Goal: Information Seeking & Learning: Compare options

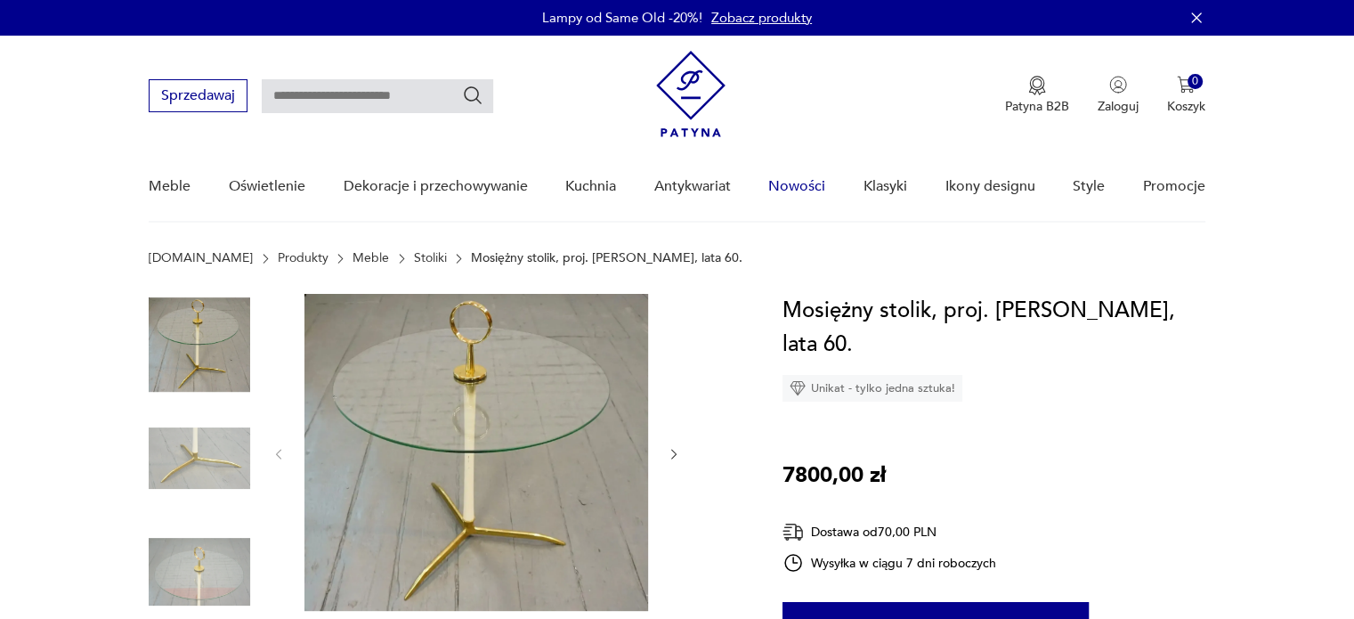
click at [809, 184] on link "Nowości" at bounding box center [796, 186] width 57 height 69
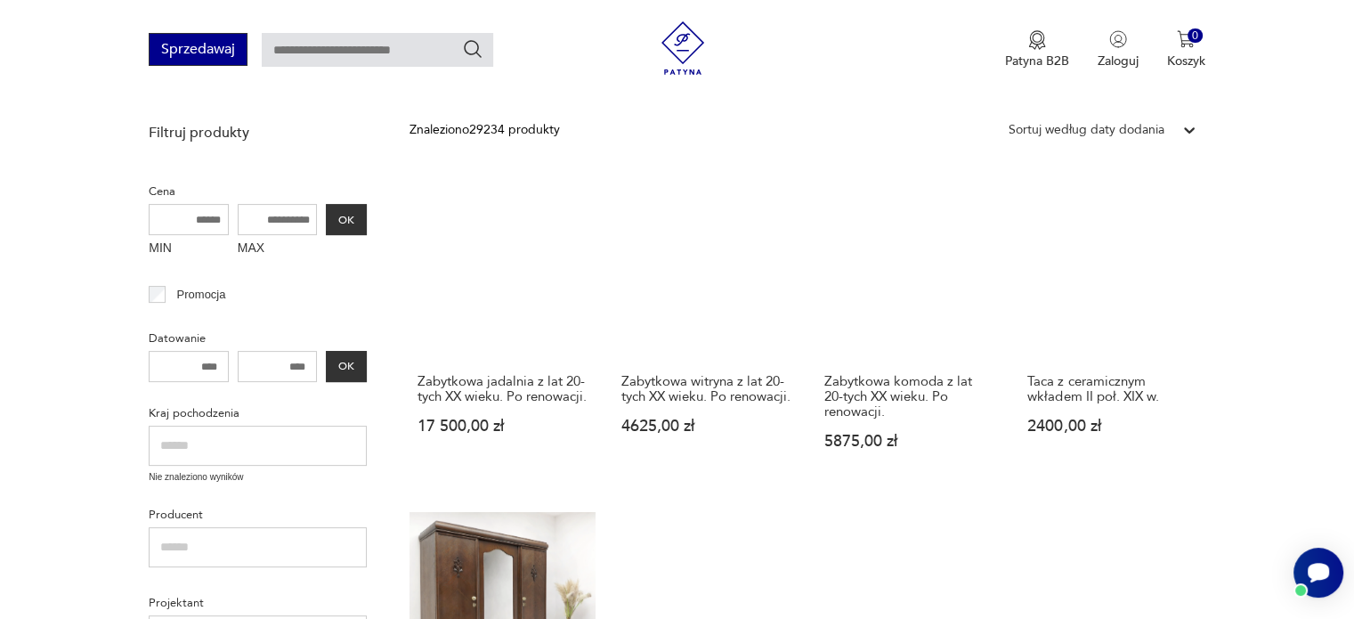
scroll to position [257, 0]
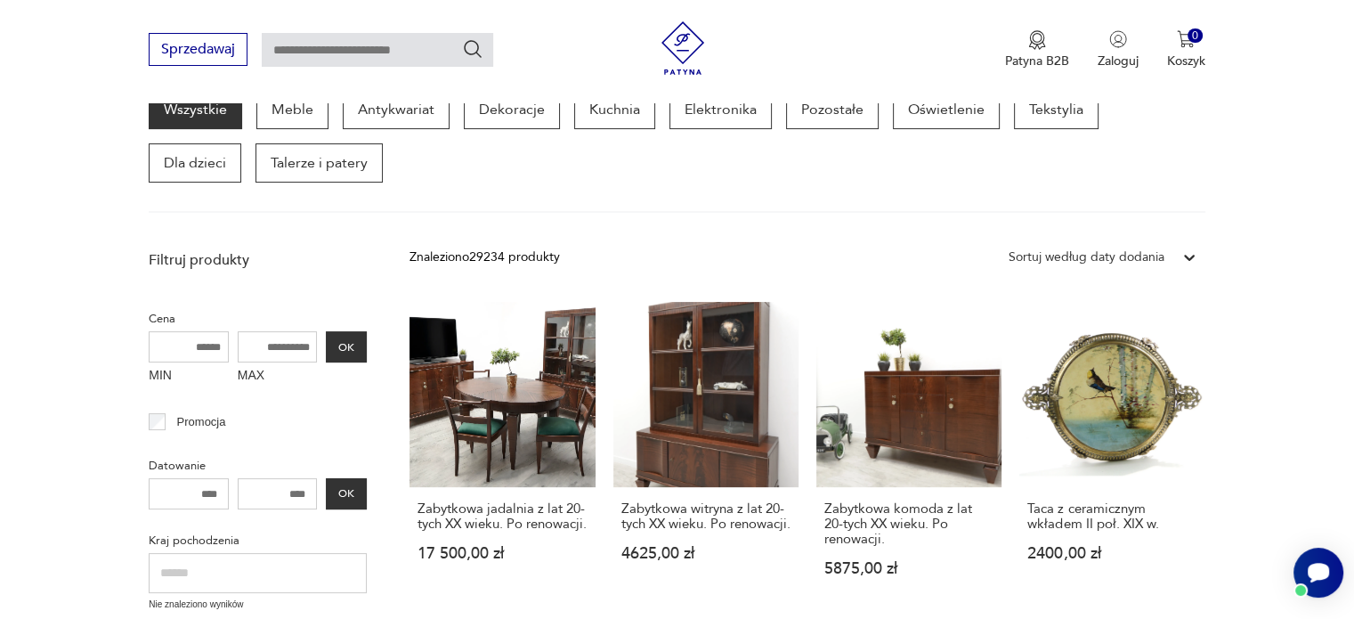
click at [328, 40] on input "text" at bounding box center [378, 50] width 232 height 34
type input "**********"
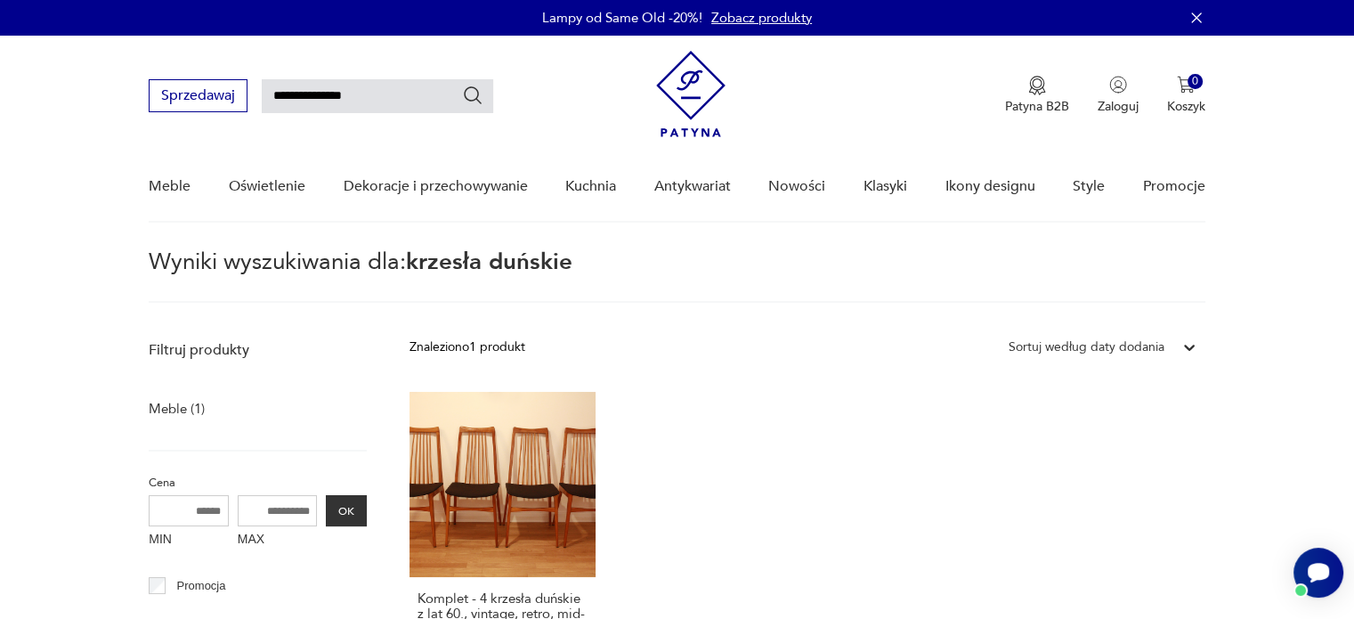
drag, startPoint x: 353, startPoint y: 96, endPoint x: 500, endPoint y: 112, distance: 148.7
click at [500, 112] on div "**********" at bounding box center [677, 87] width 1056 height 102
type input "**********"
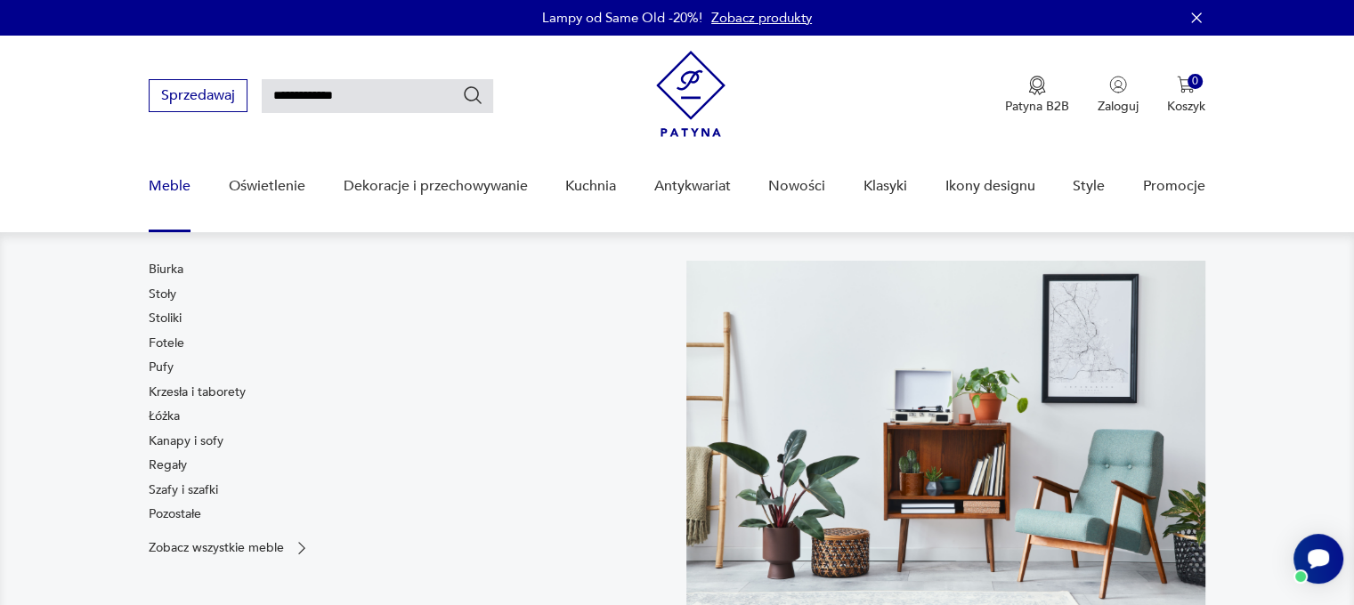
click at [172, 187] on link "Meble" at bounding box center [170, 186] width 42 height 69
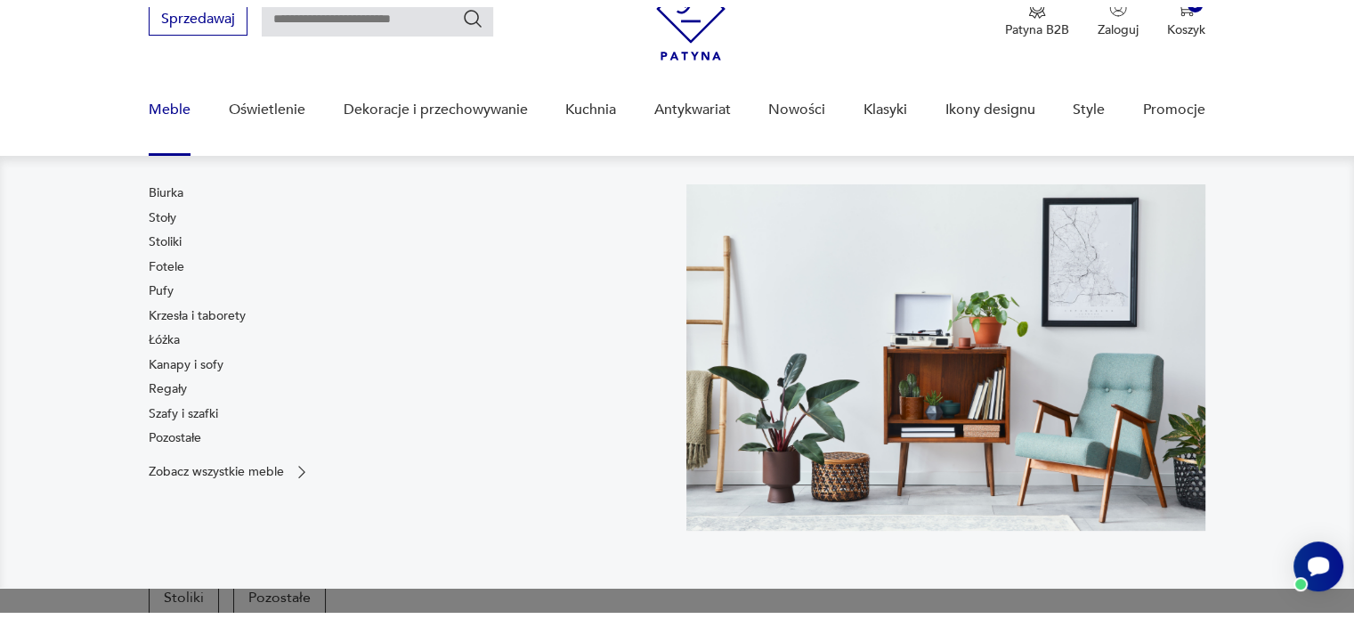
scroll to position [115, 0]
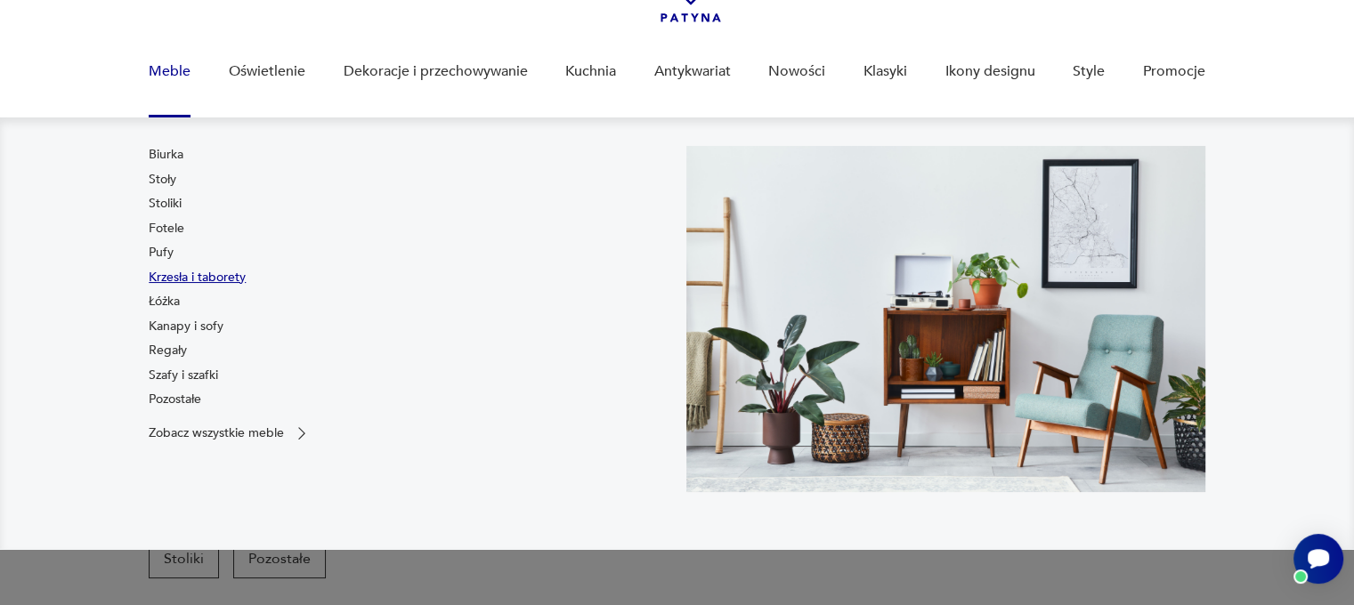
click at [189, 273] on link "Krzesła i taborety" at bounding box center [197, 278] width 97 height 18
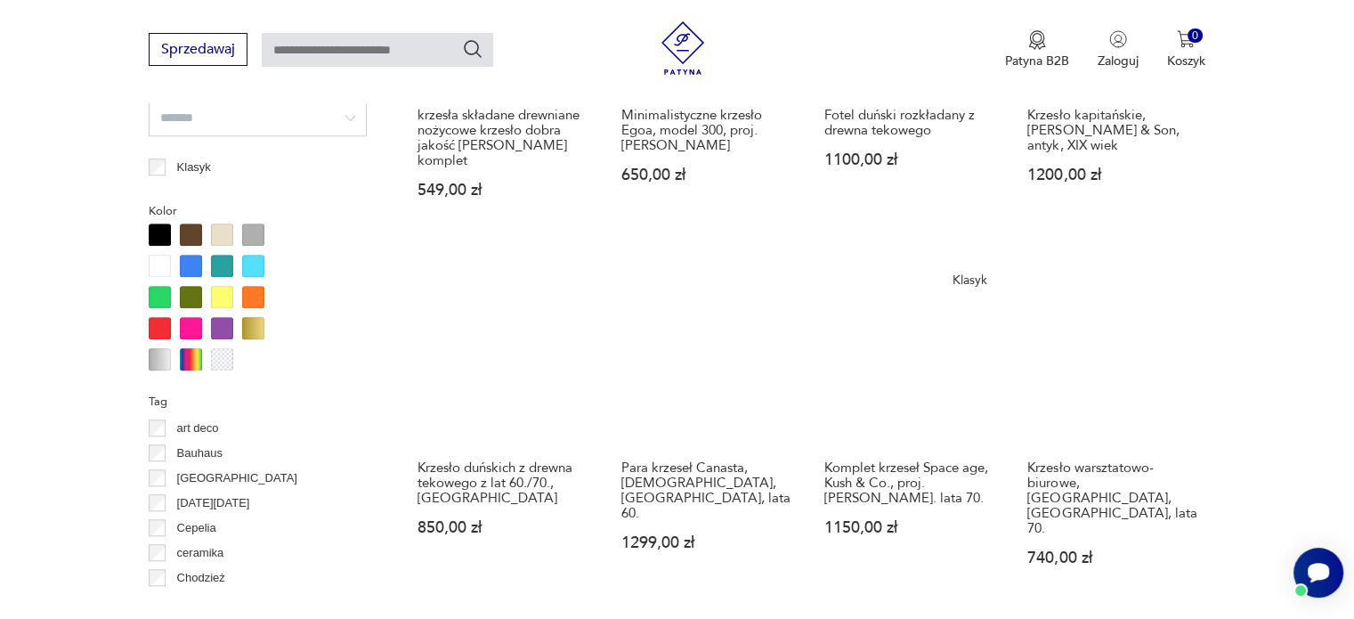
scroll to position [1808, 0]
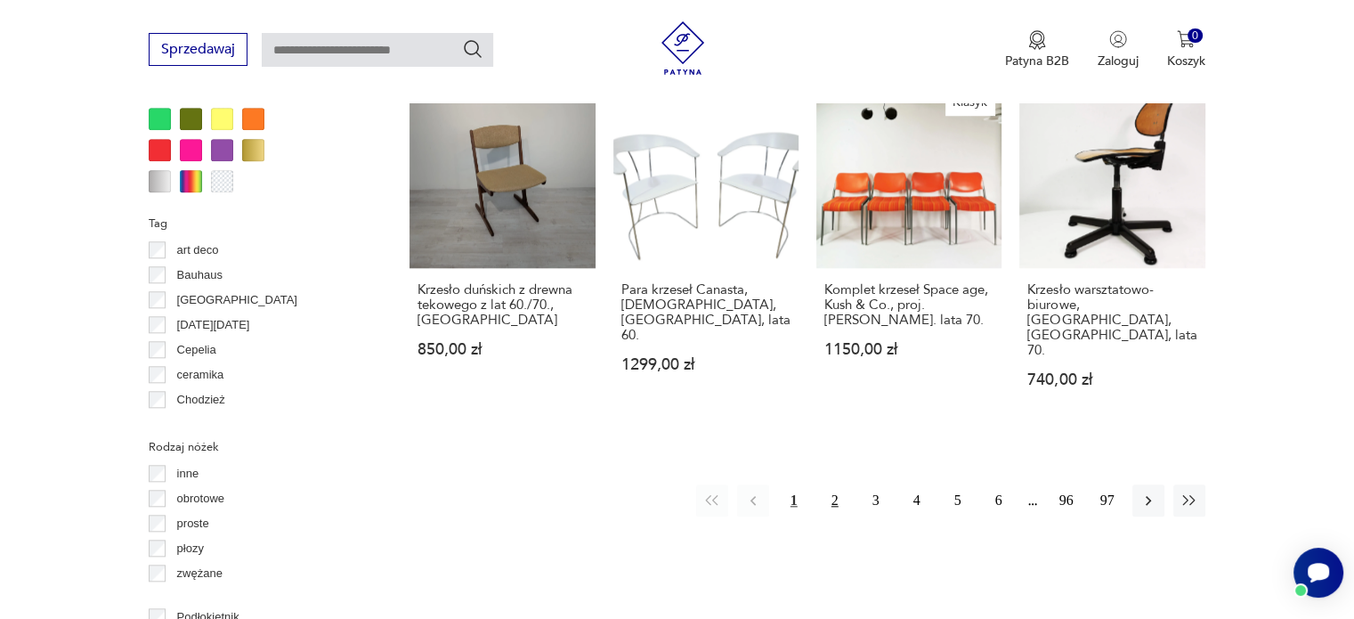
click at [833, 484] on button "2" at bounding box center [835, 500] width 32 height 32
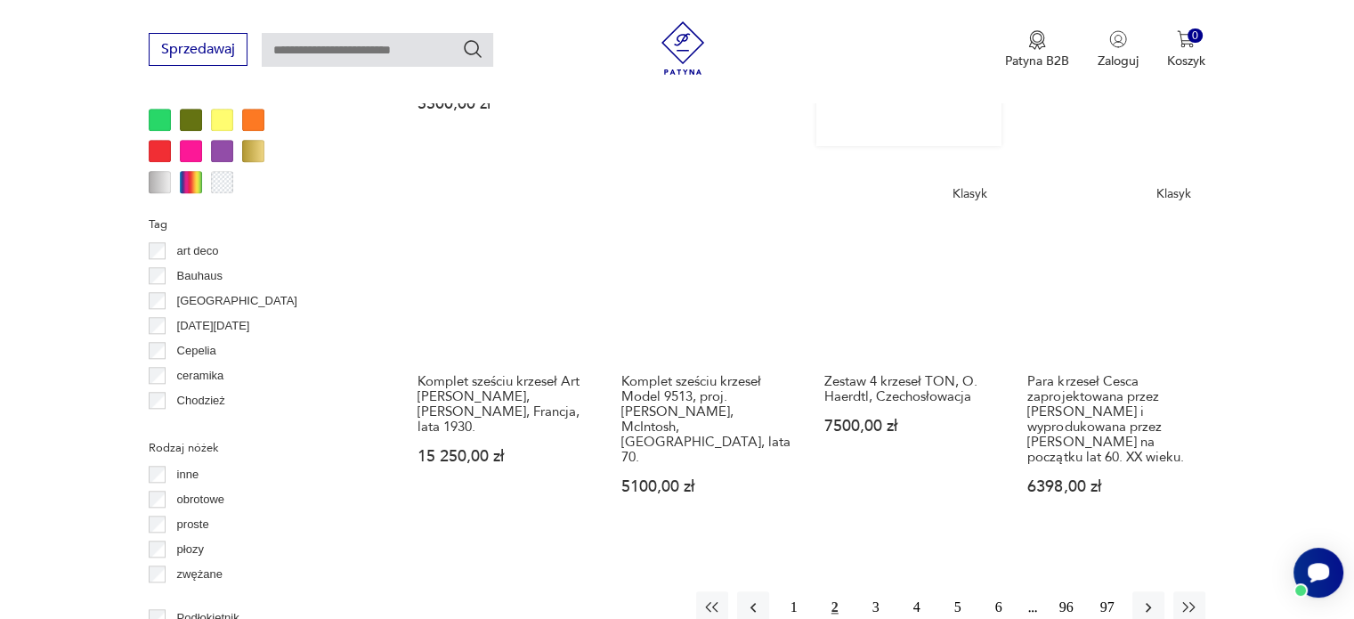
scroll to position [1808, 0]
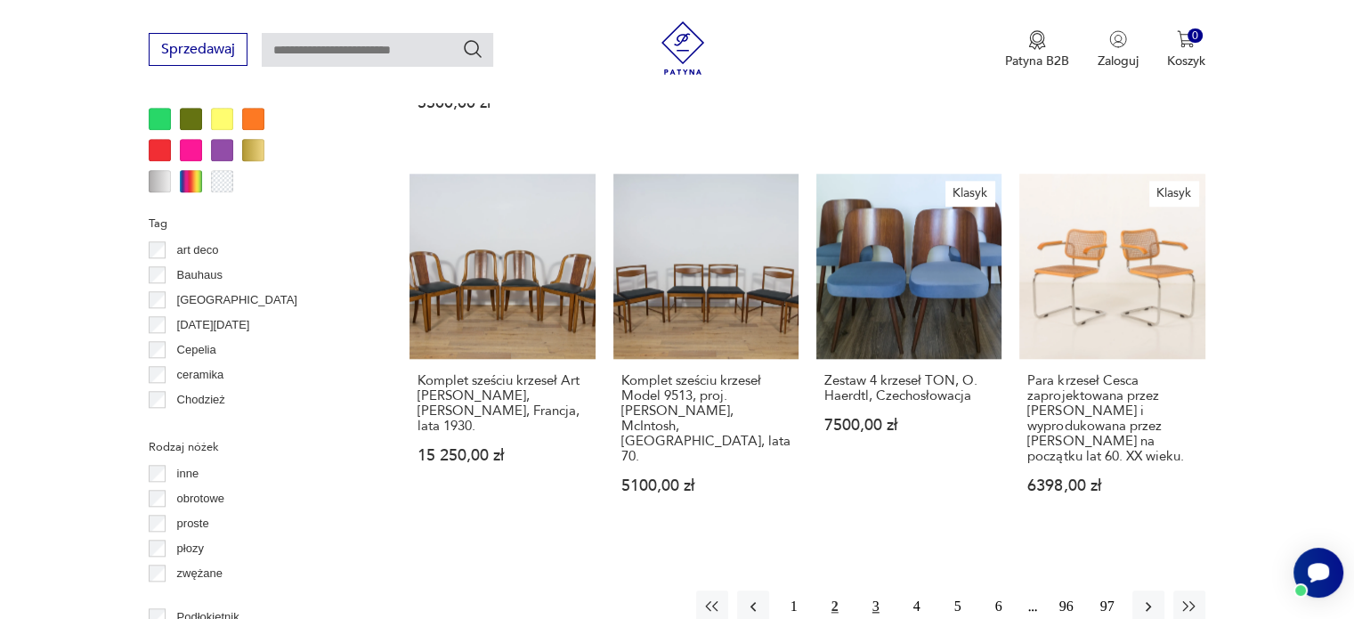
click at [872, 590] on button "3" at bounding box center [876, 606] width 32 height 32
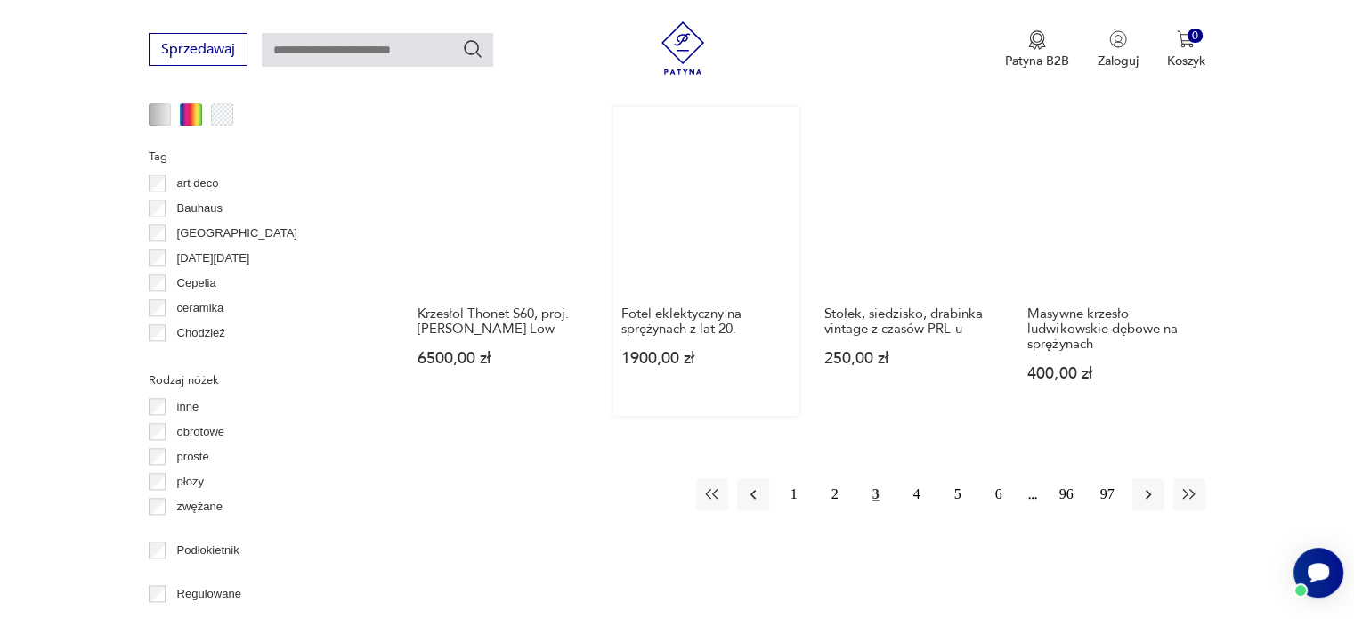
scroll to position [1986, 0]
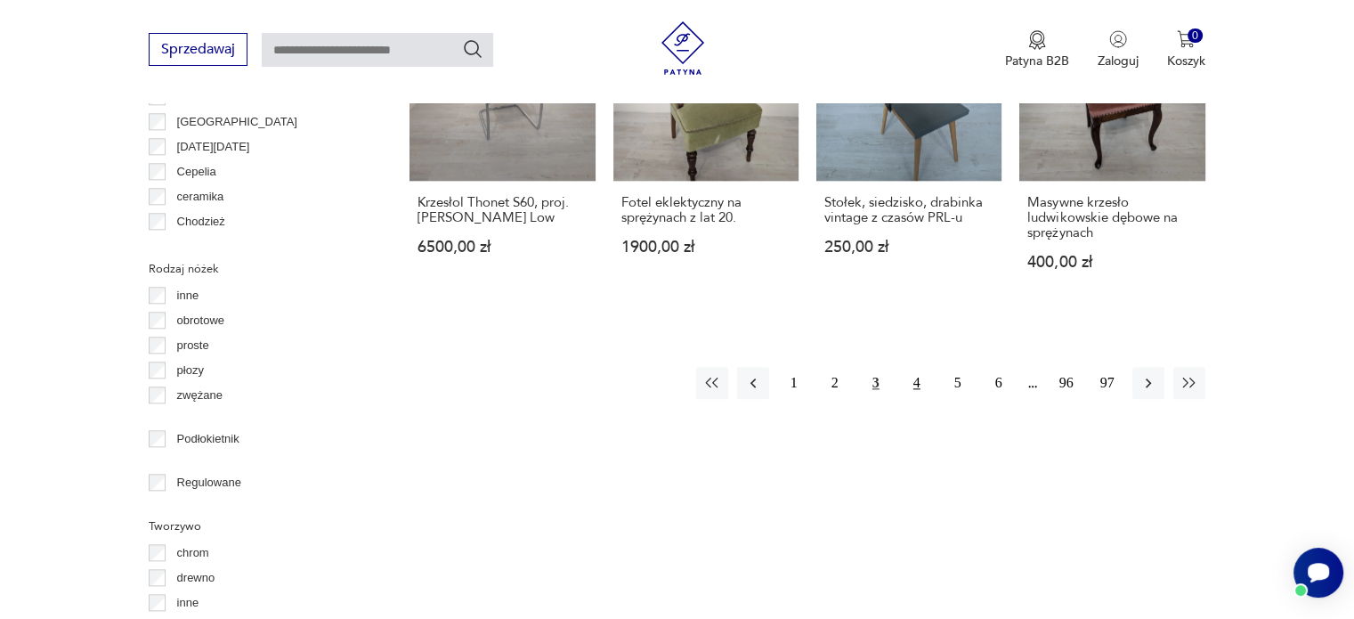
click at [921, 367] on button "4" at bounding box center [917, 383] width 32 height 32
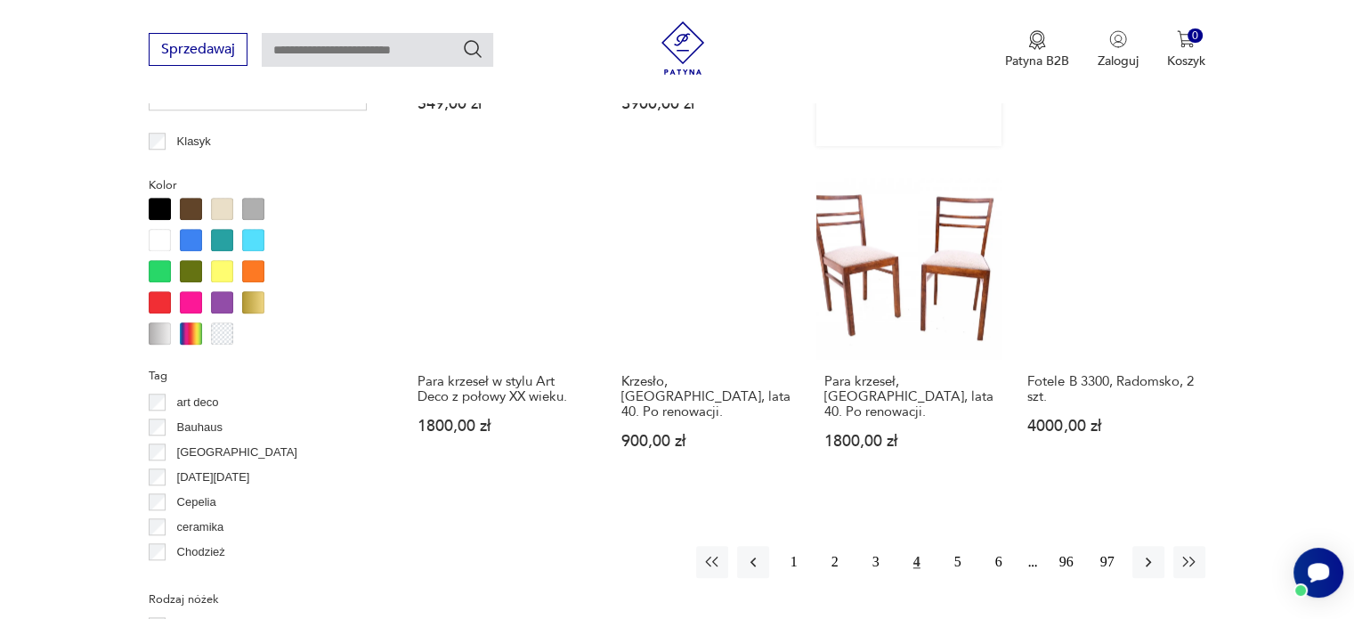
scroll to position [1808, 0]
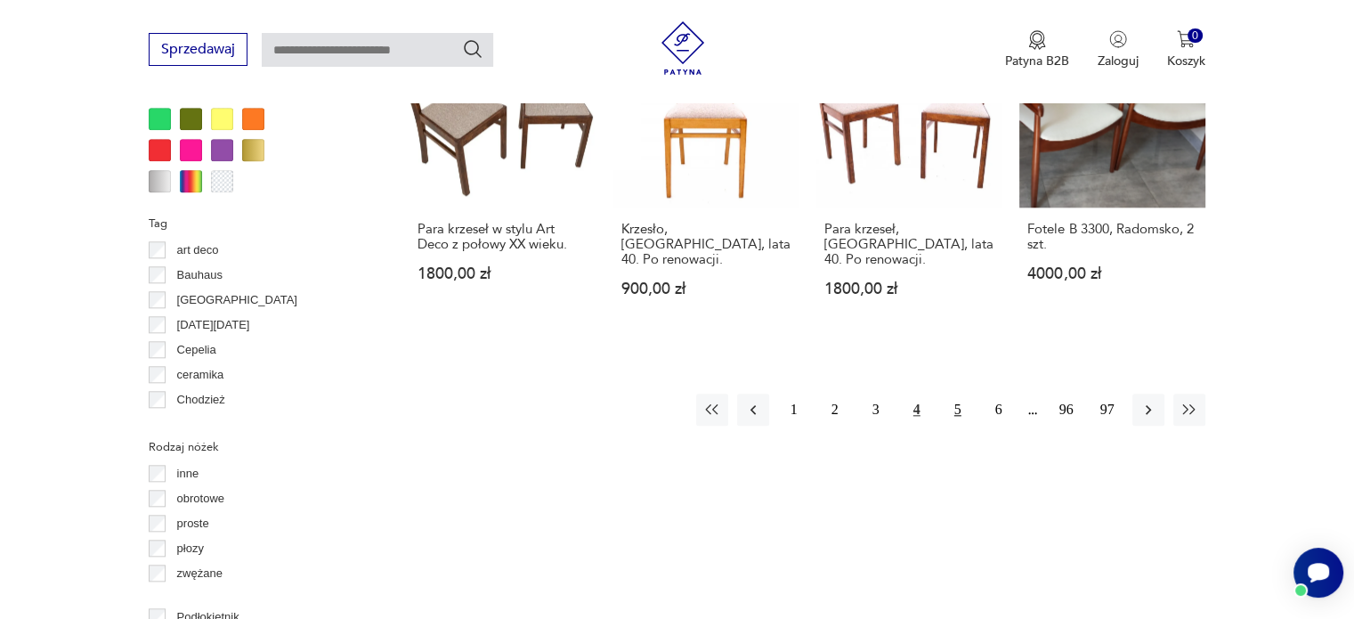
click at [955, 394] on button "5" at bounding box center [958, 410] width 32 height 32
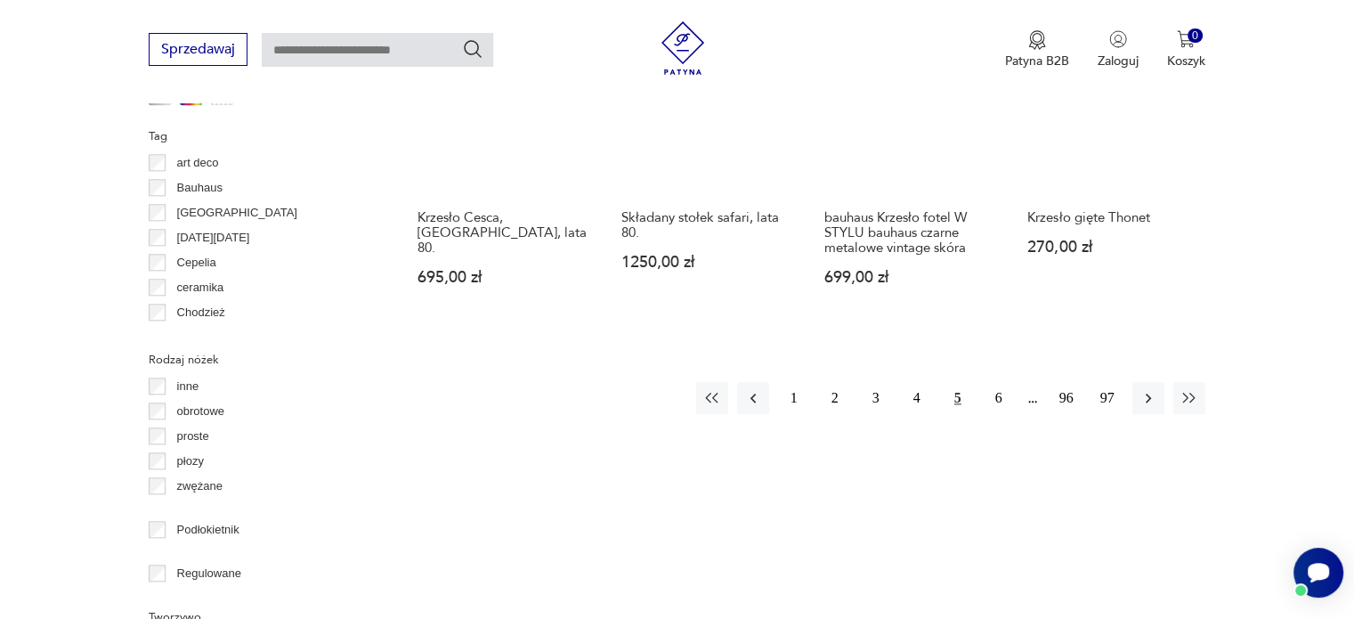
scroll to position [1897, 0]
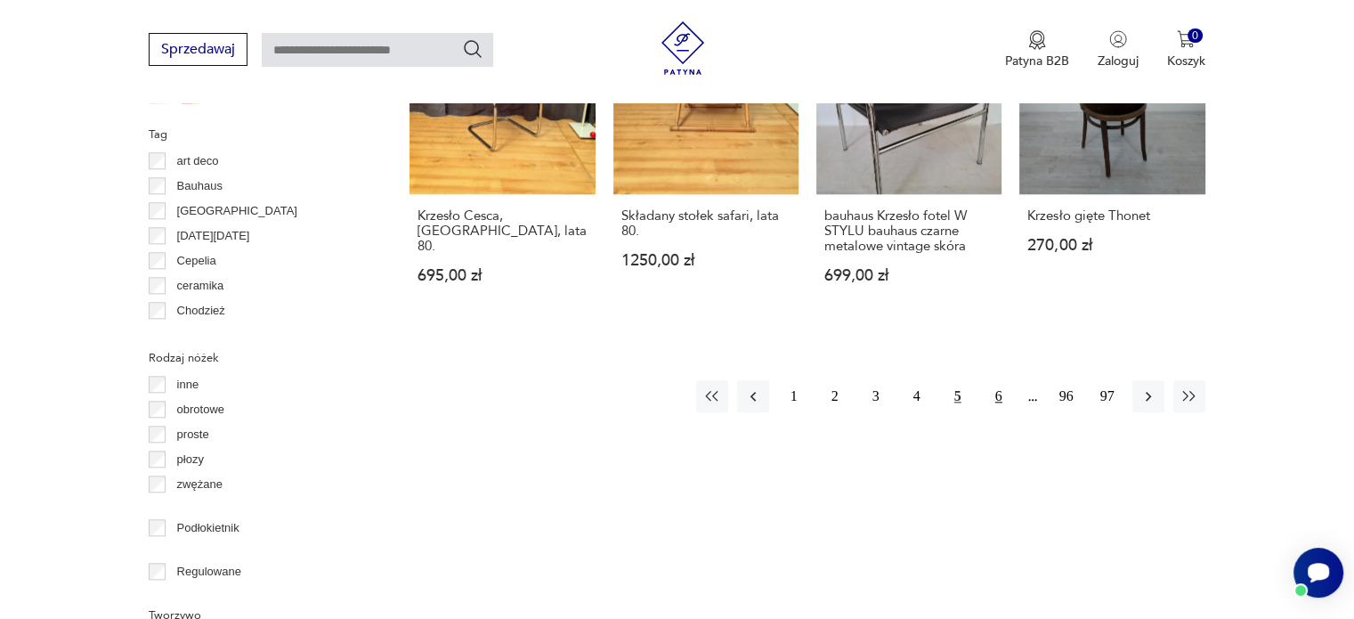
click at [997, 380] on button "6" at bounding box center [999, 396] width 32 height 32
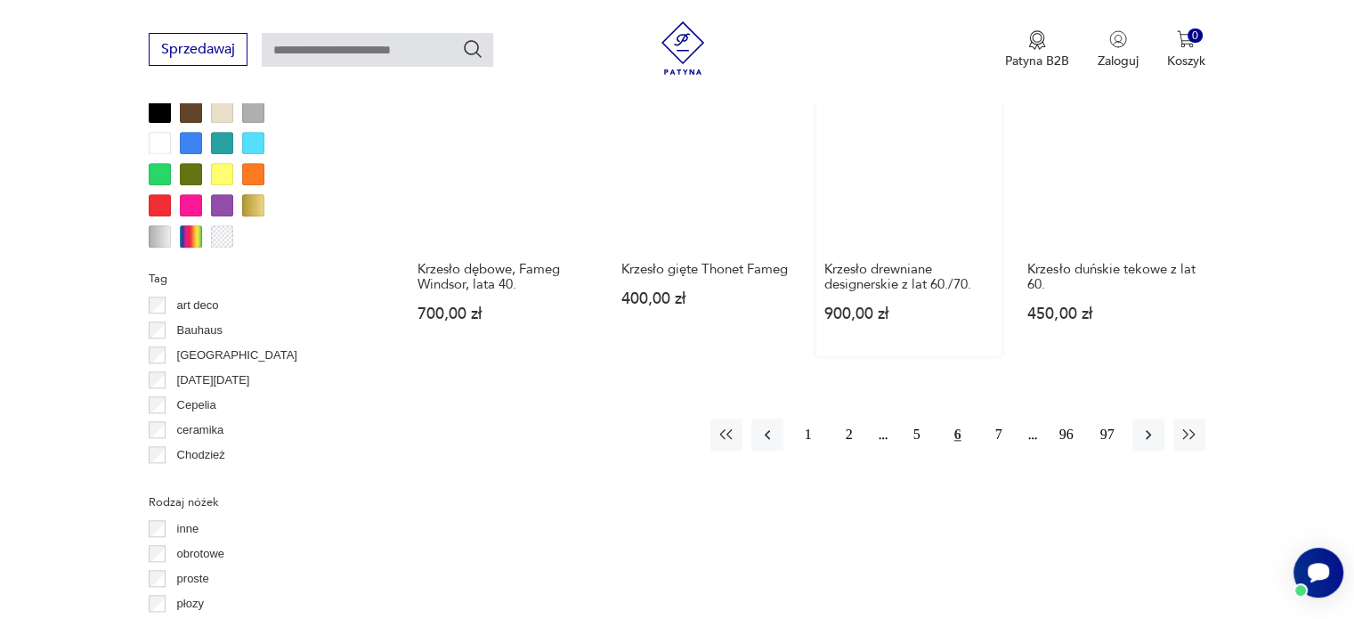
scroll to position [1897, 0]
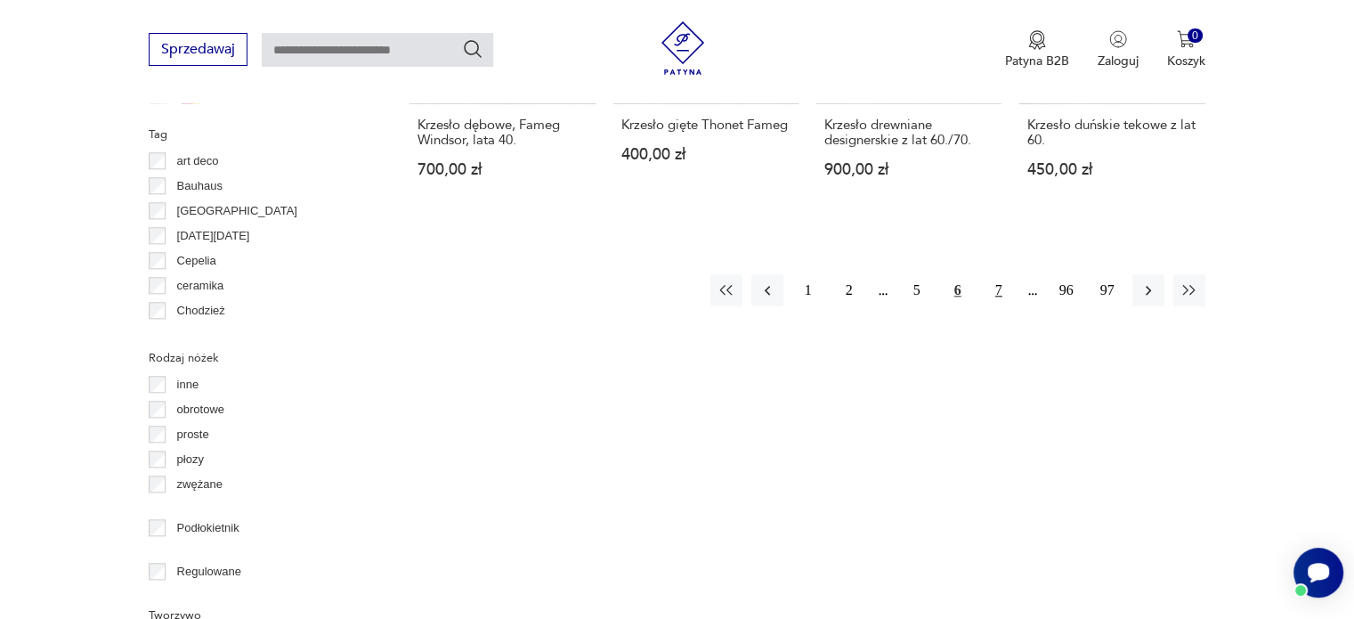
click at [994, 278] on button "7" at bounding box center [999, 290] width 32 height 32
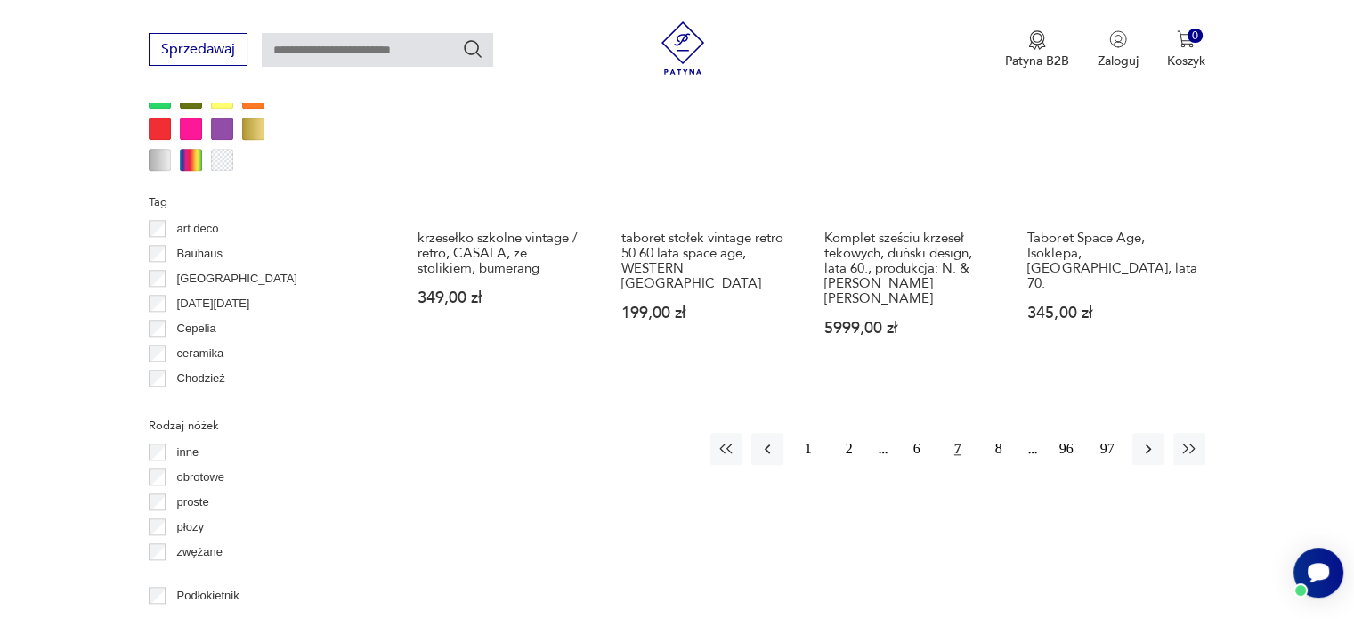
scroll to position [1897, 0]
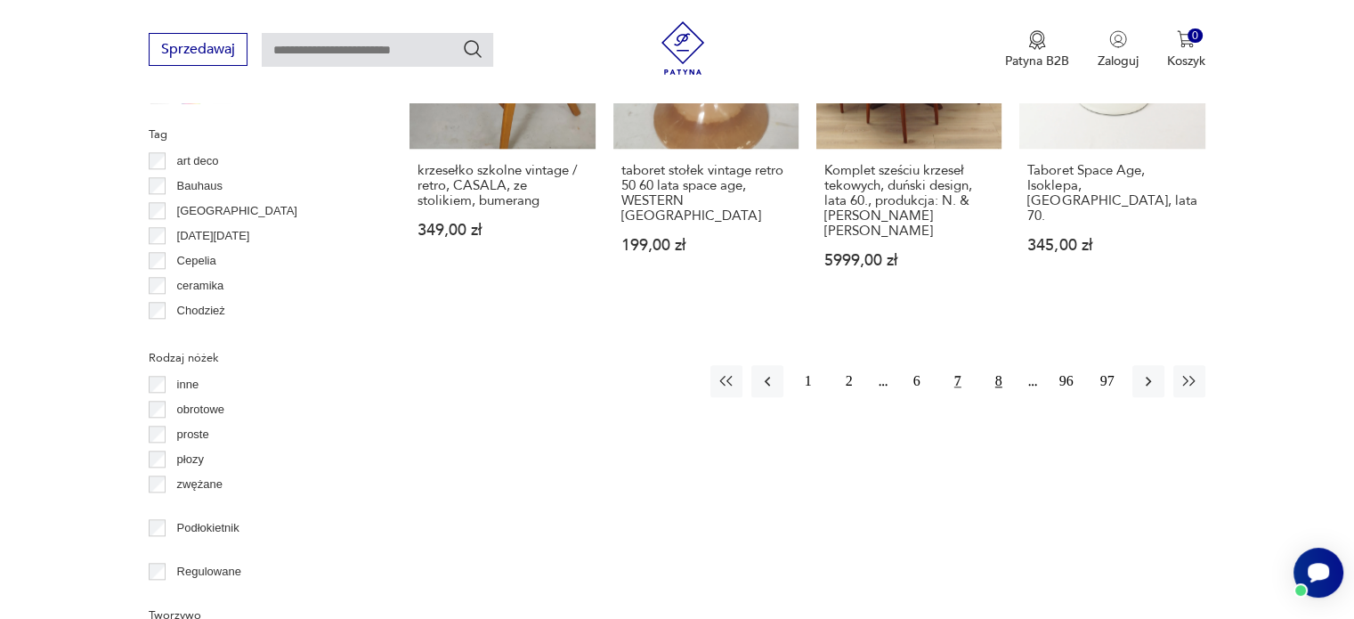
click at [995, 365] on button "8" at bounding box center [999, 381] width 32 height 32
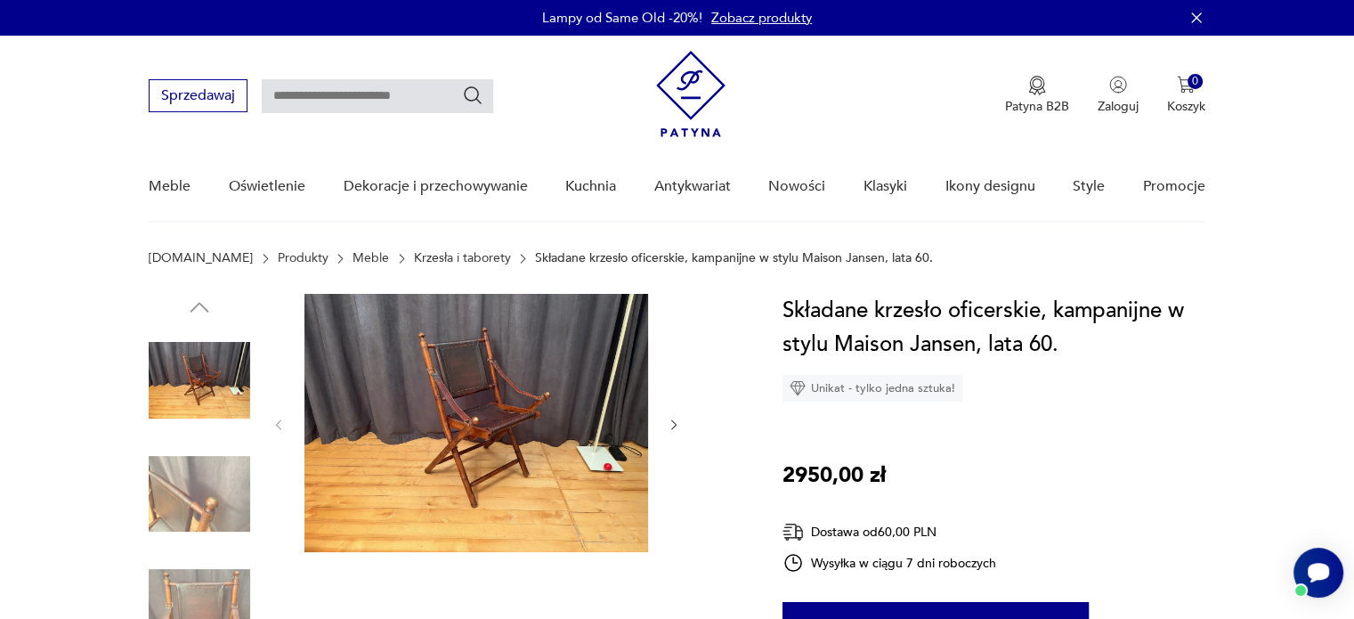
click at [459, 416] on img at bounding box center [477, 423] width 344 height 258
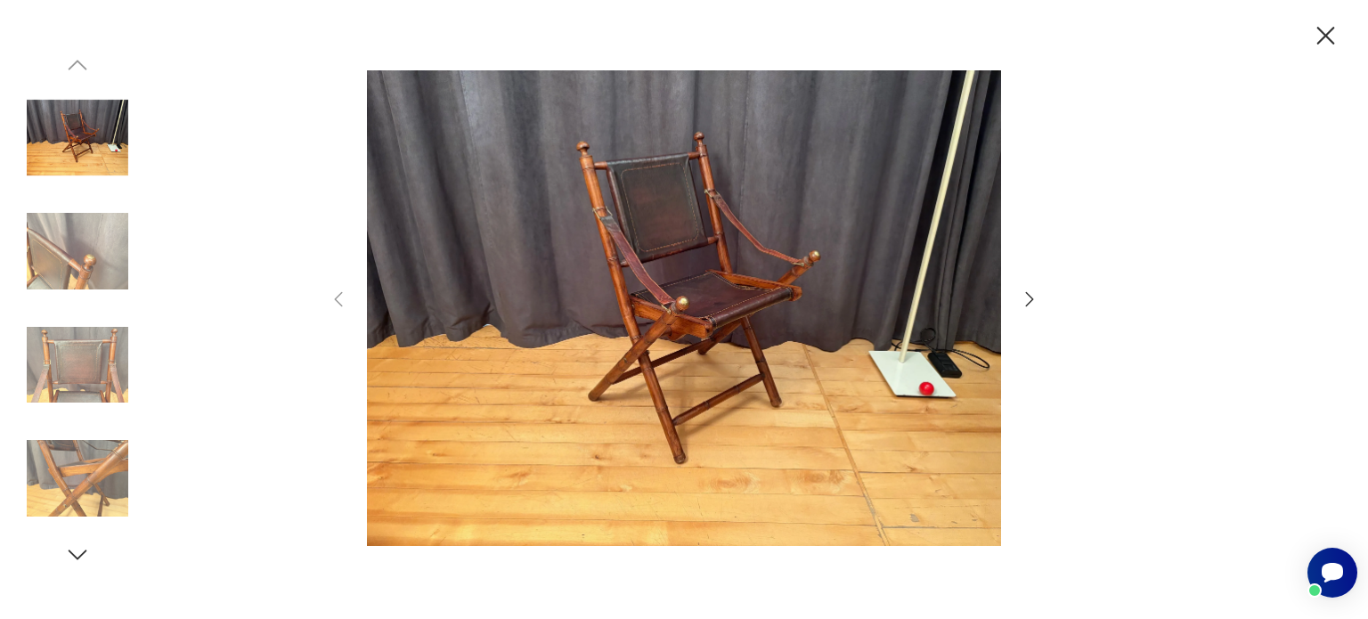
click at [705, 262] on img at bounding box center [684, 308] width 634 height 495
click at [1030, 298] on icon "button" at bounding box center [1029, 299] width 21 height 21
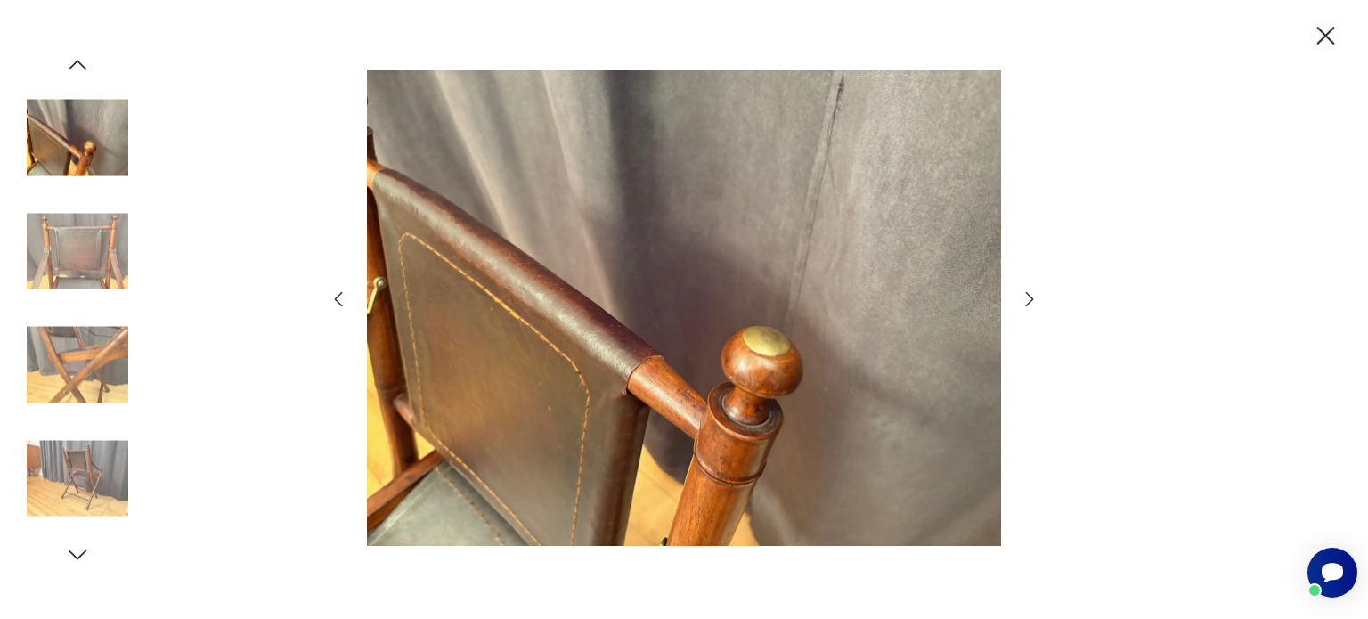
click at [1030, 298] on icon "button" at bounding box center [1029, 299] width 21 height 21
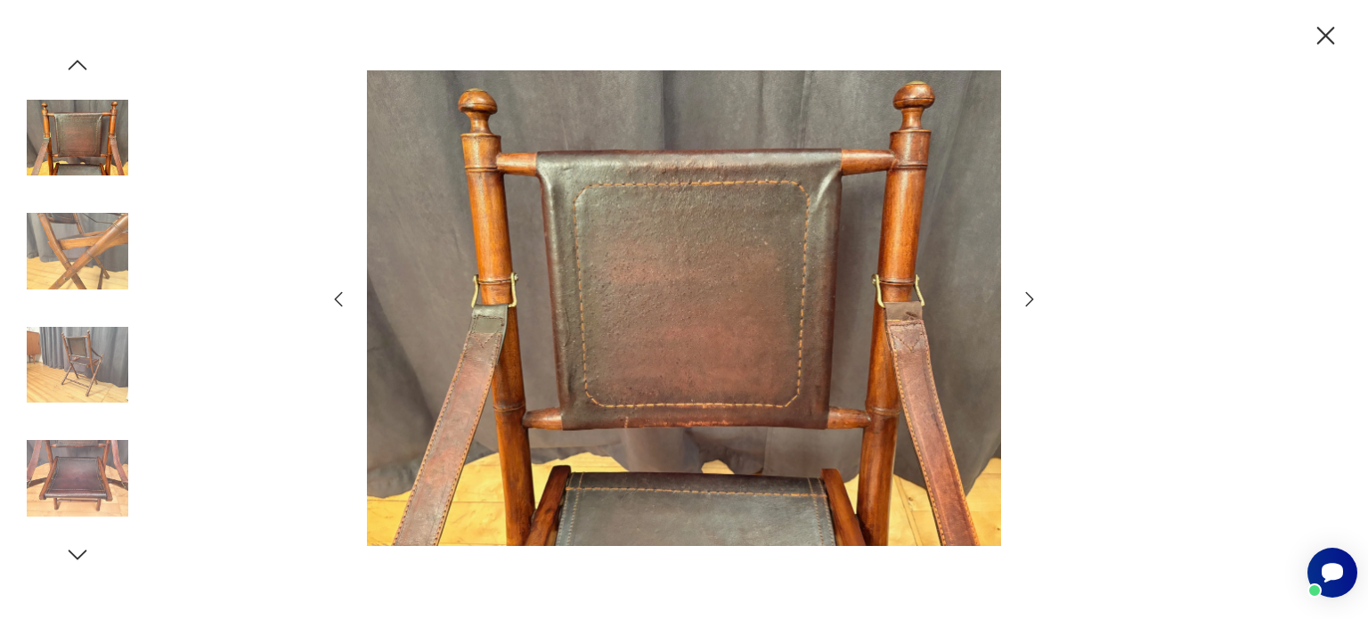
click at [1030, 298] on icon "button" at bounding box center [1029, 299] width 21 height 21
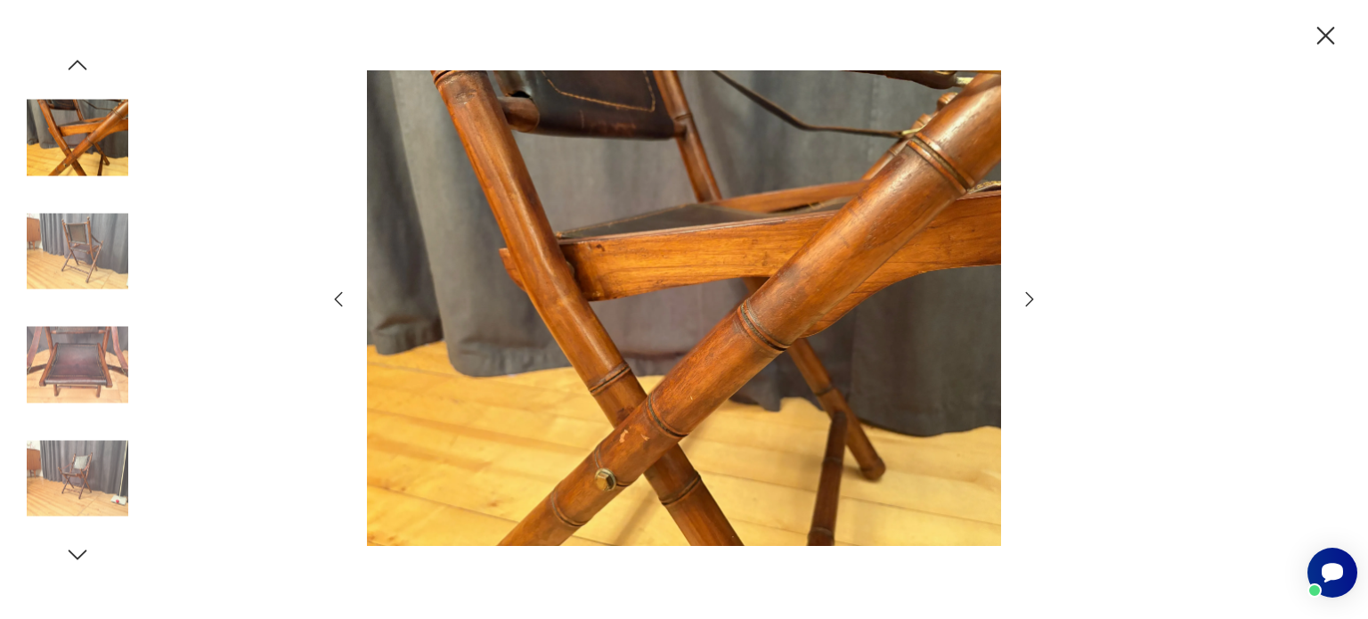
click at [1029, 298] on icon "button" at bounding box center [1029, 299] width 21 height 21
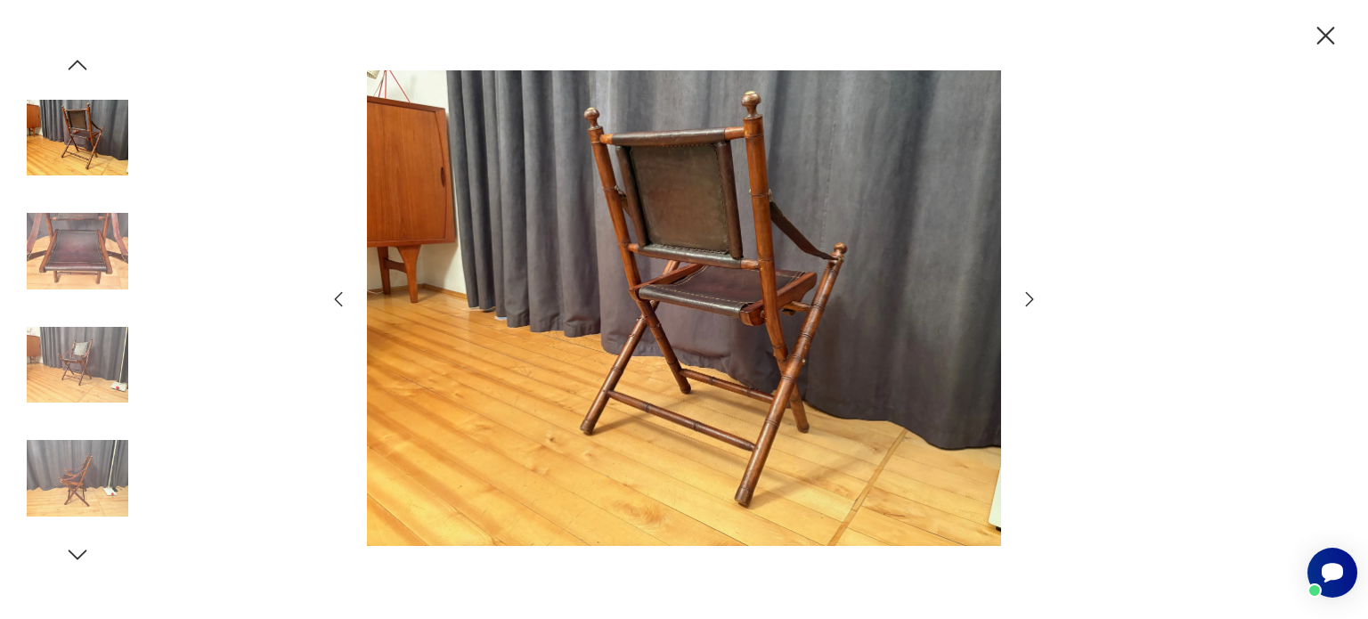
click at [1029, 298] on icon "button" at bounding box center [1029, 299] width 21 height 21
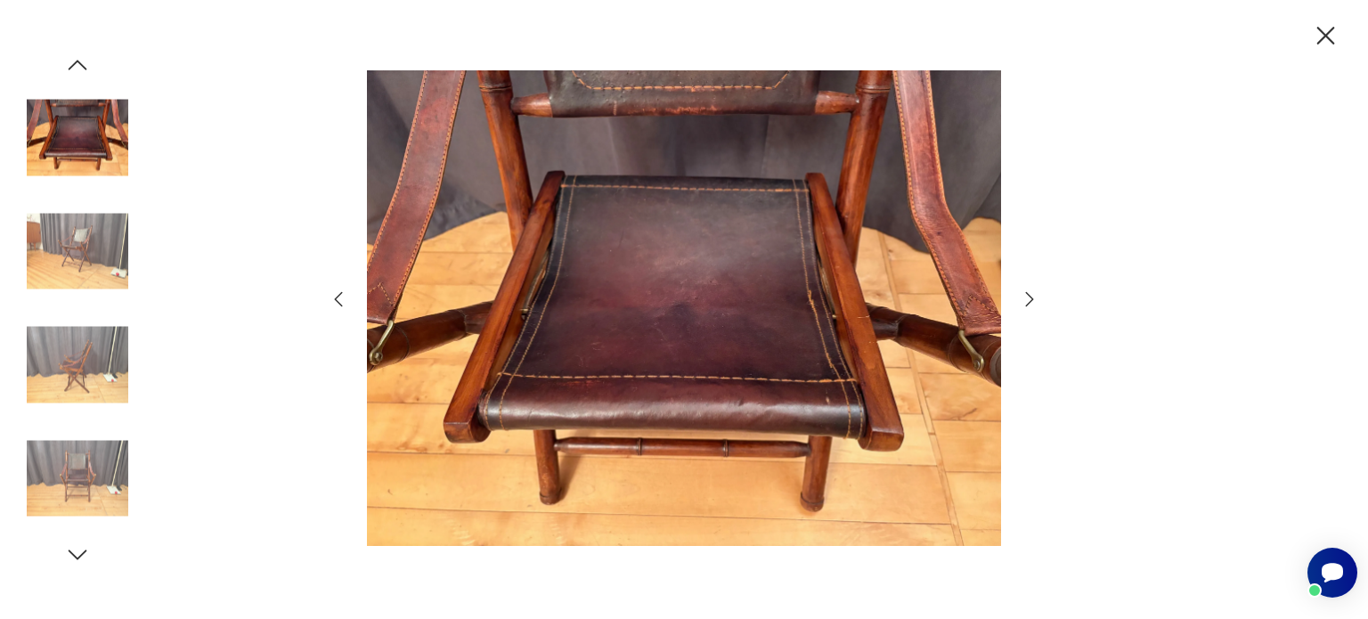
click at [1029, 298] on icon "button" at bounding box center [1029, 299] width 21 height 21
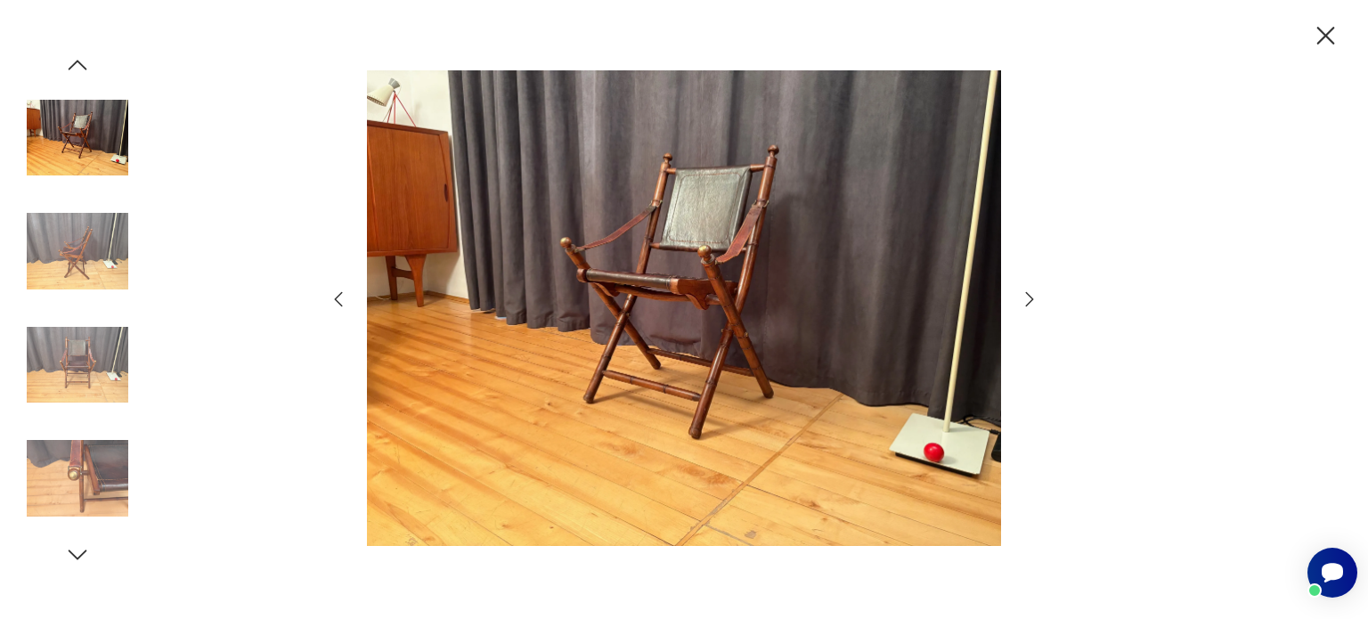
click at [1029, 298] on icon "button" at bounding box center [1029, 299] width 21 height 21
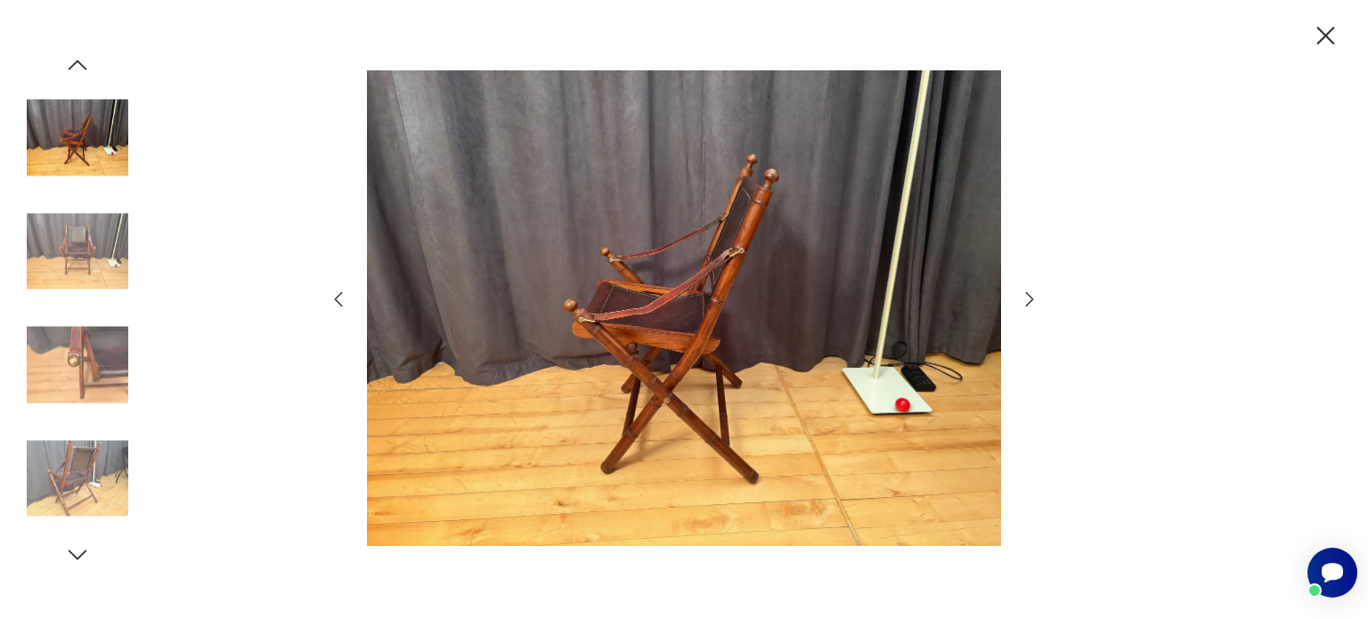
click at [1029, 298] on icon "button" at bounding box center [1029, 299] width 21 height 21
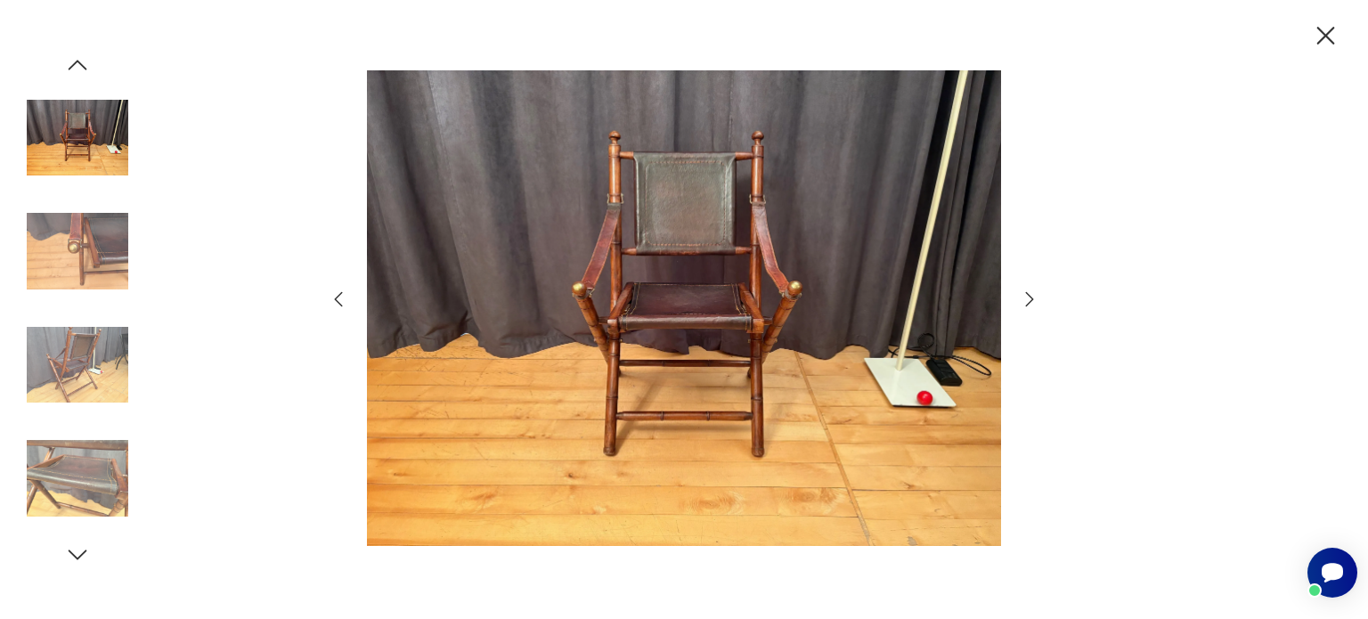
click at [1029, 298] on icon "button" at bounding box center [1029, 299] width 21 height 21
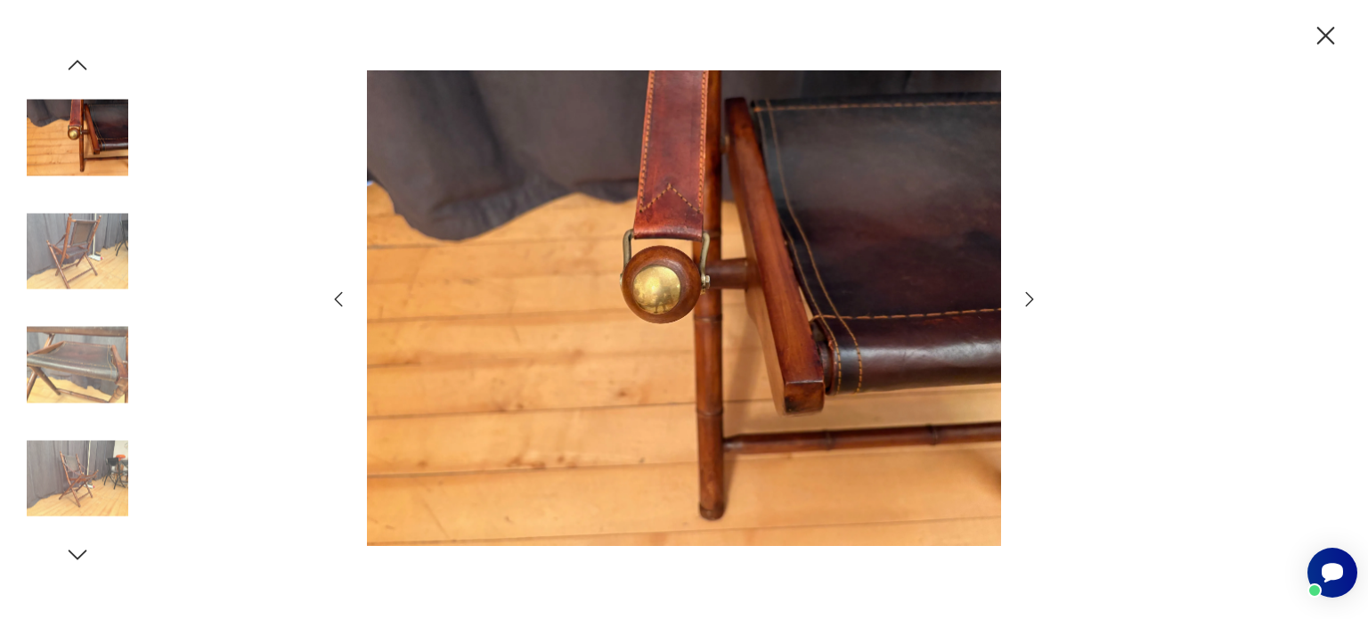
click at [1029, 298] on icon "button" at bounding box center [1029, 299] width 21 height 21
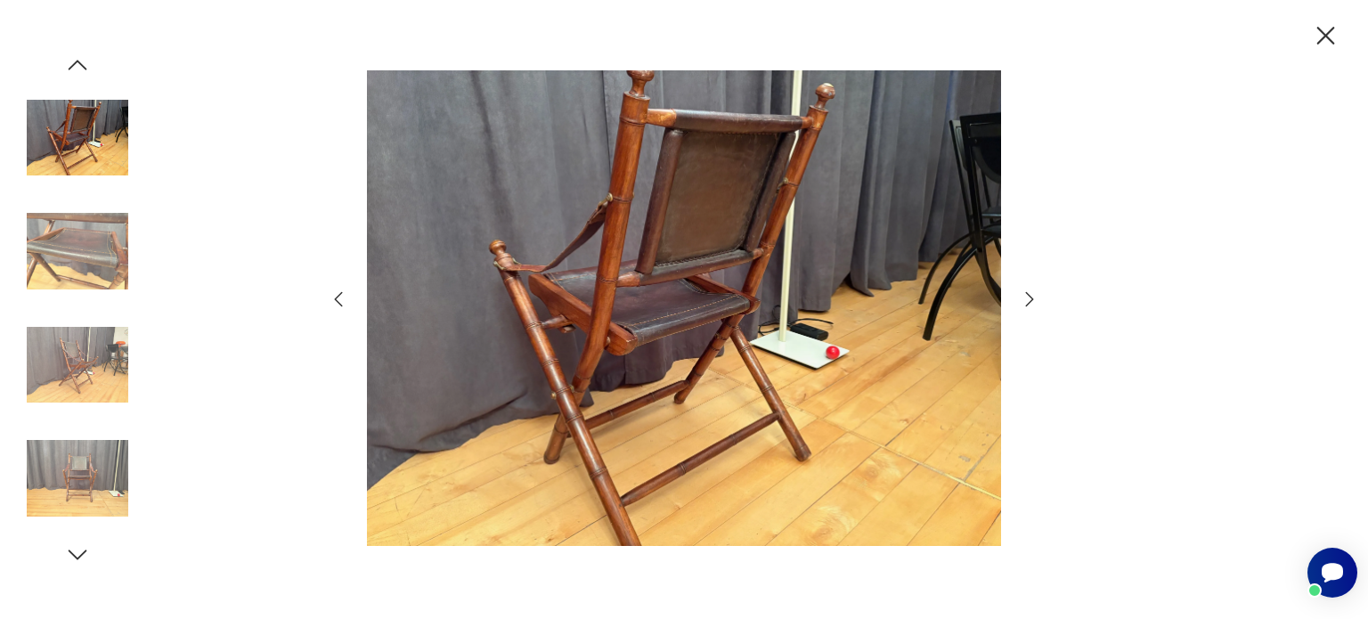
click at [1029, 298] on icon "button" at bounding box center [1029, 299] width 21 height 21
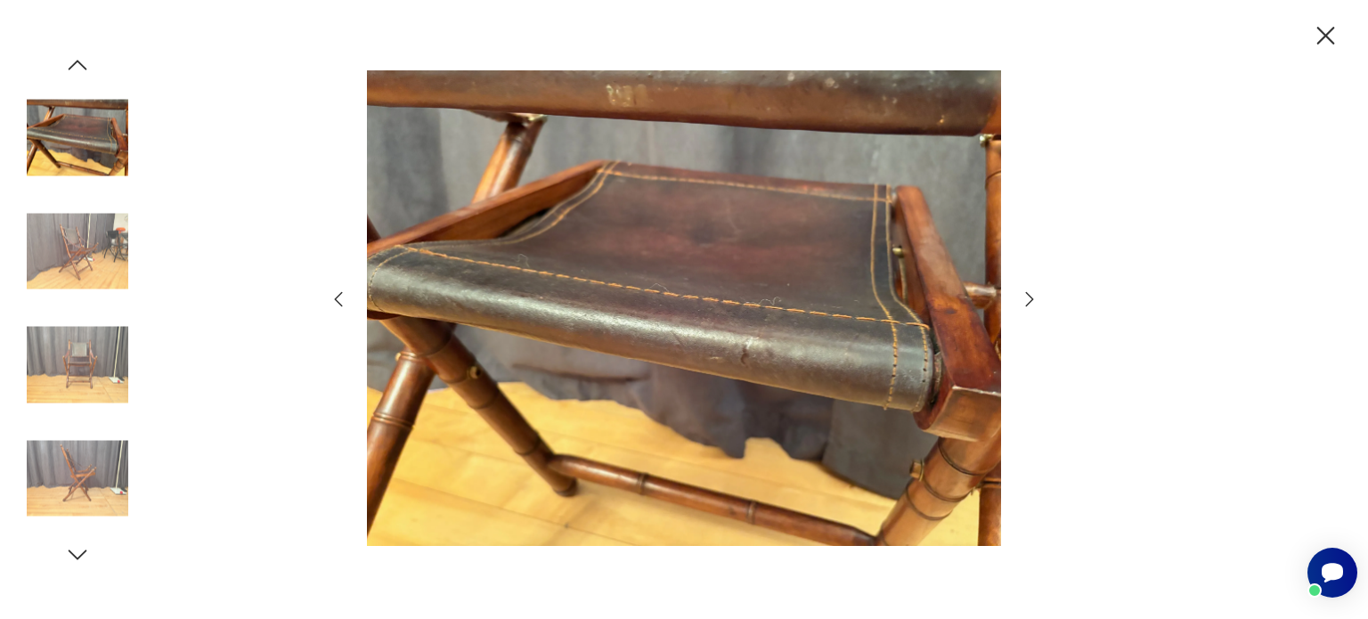
click at [1029, 298] on icon "button" at bounding box center [1029, 299] width 21 height 21
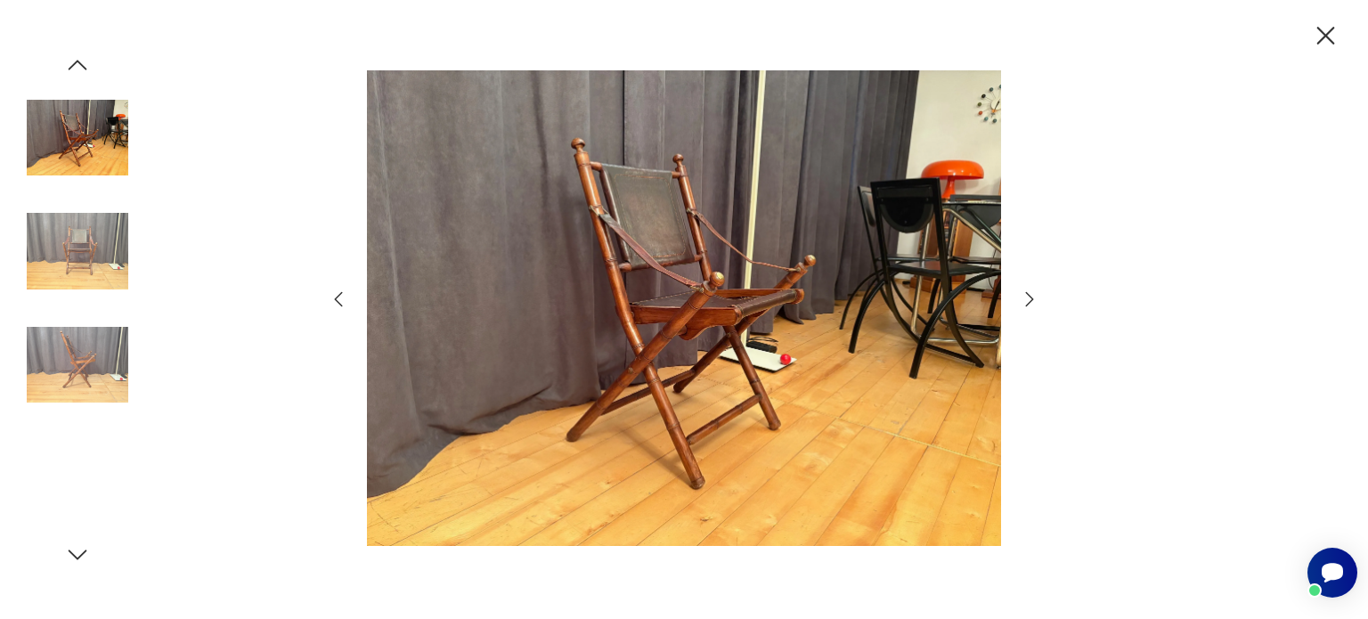
click at [1029, 298] on icon "button" at bounding box center [1029, 299] width 21 height 21
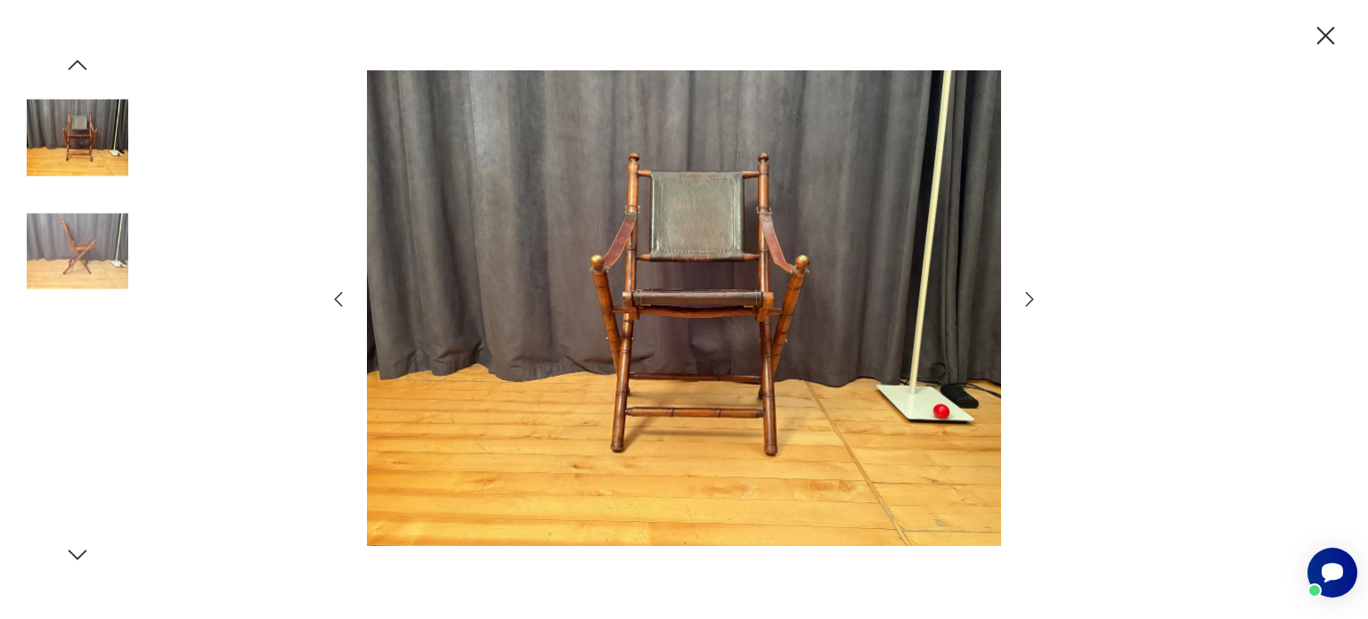
click at [1029, 298] on icon "button" at bounding box center [1029, 299] width 21 height 21
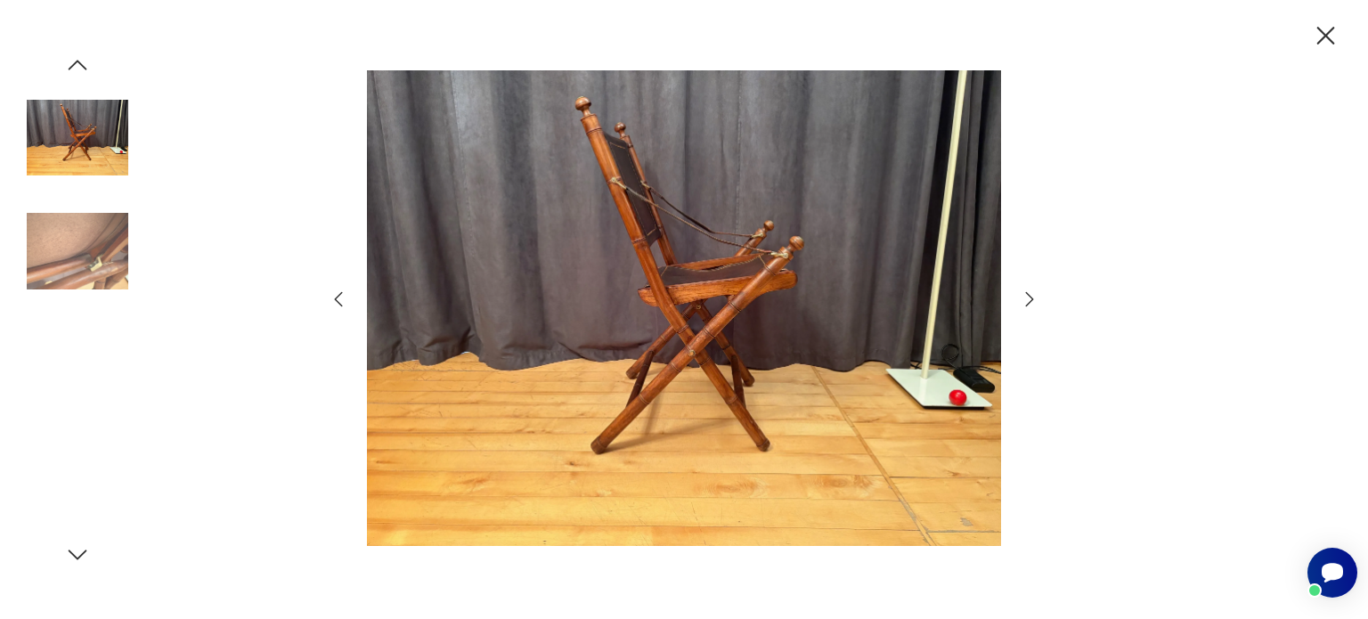
click at [1029, 298] on icon "button" at bounding box center [1029, 299] width 21 height 21
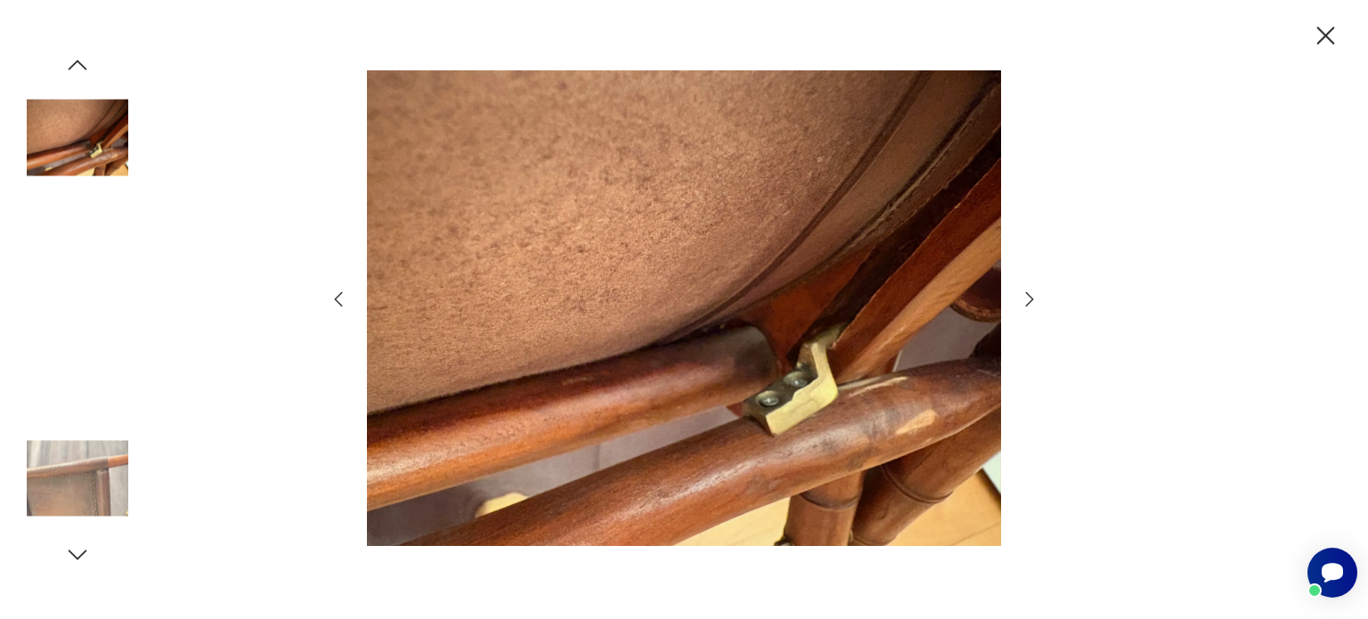
click at [1029, 298] on icon "button" at bounding box center [1029, 299] width 21 height 21
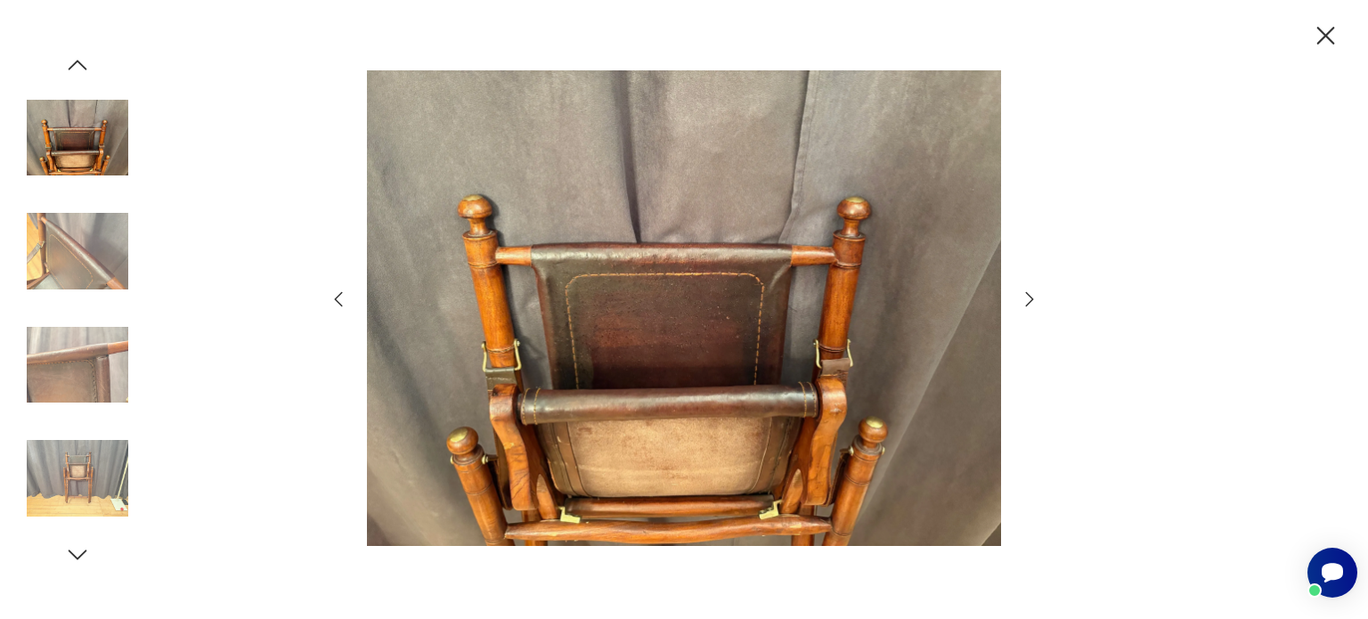
click at [1029, 298] on icon "button" at bounding box center [1029, 299] width 21 height 21
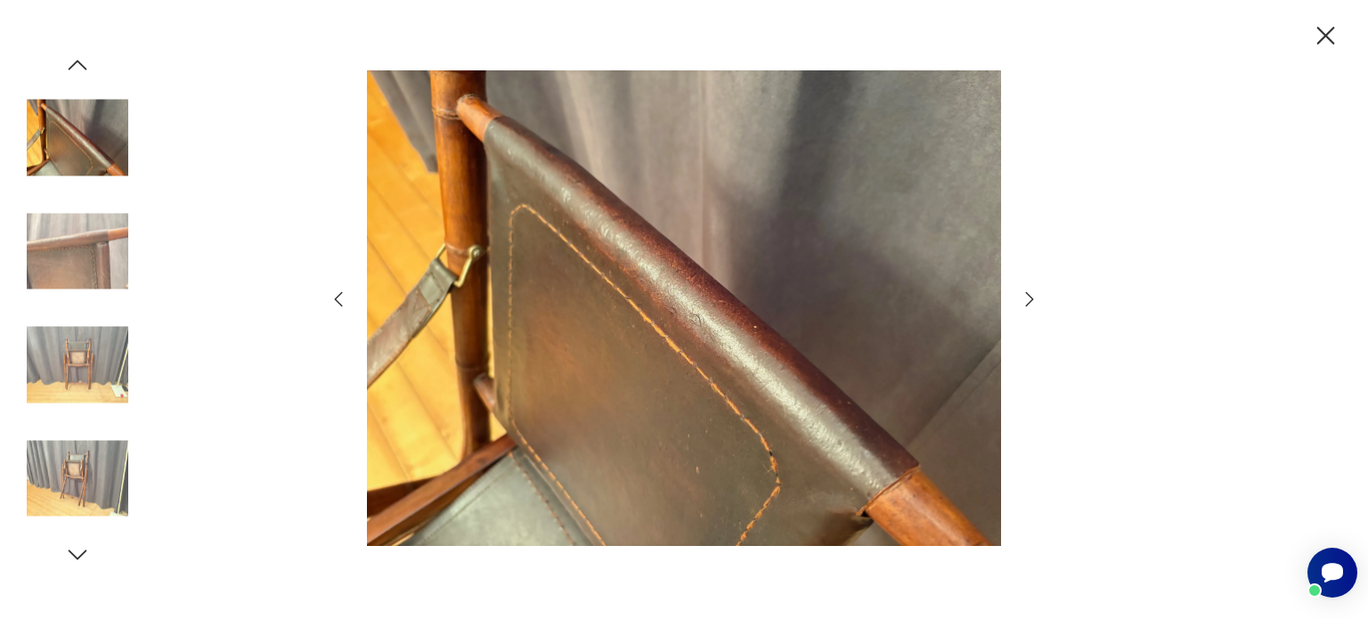
click at [1029, 298] on icon "button" at bounding box center [1029, 299] width 21 height 21
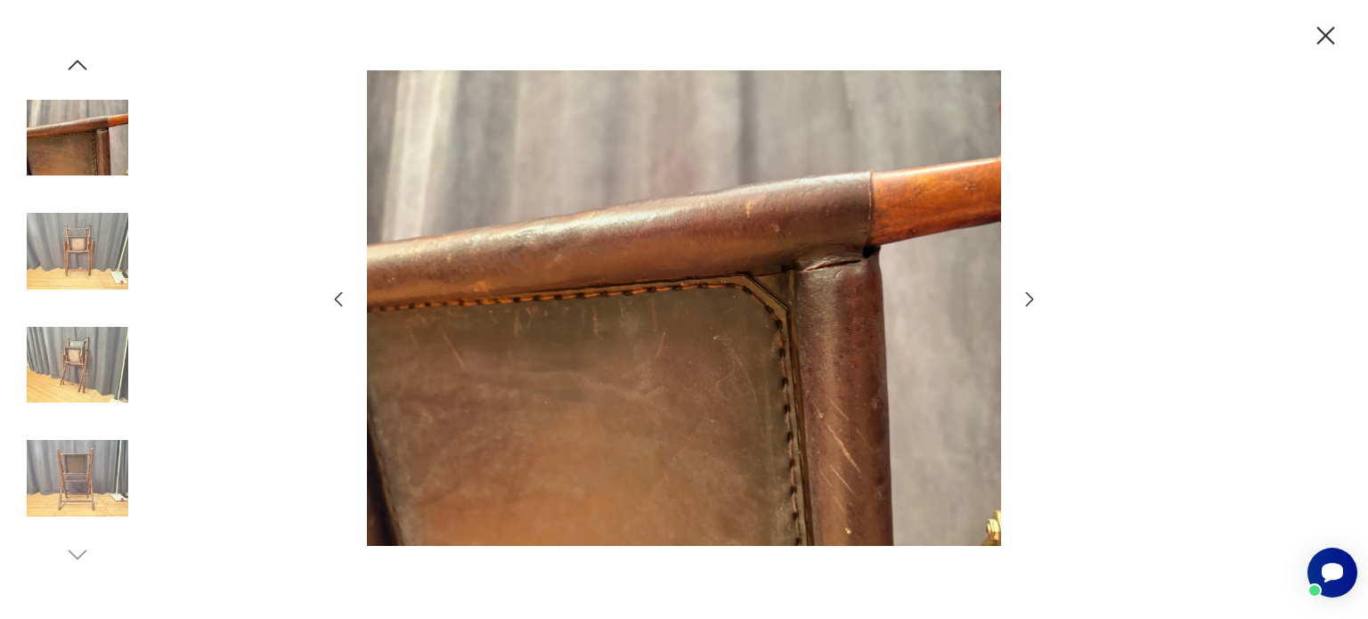
click at [1029, 298] on icon "button" at bounding box center [1029, 299] width 21 height 21
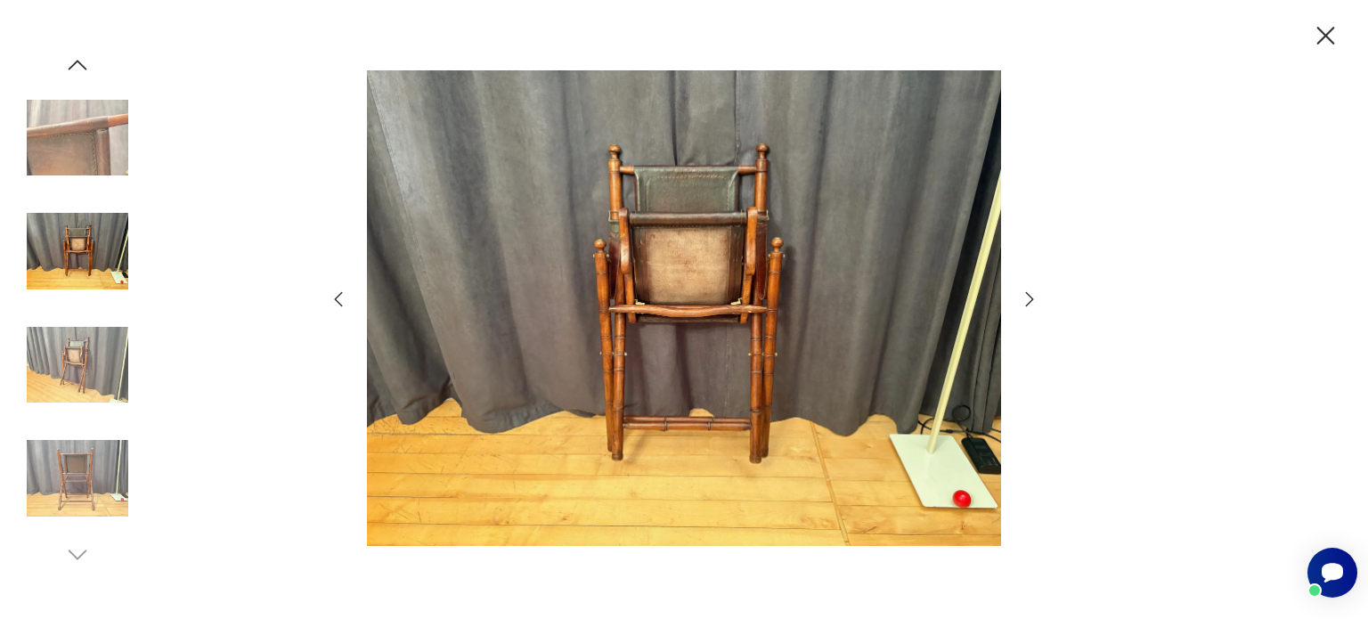
click at [1029, 298] on icon "button" at bounding box center [1029, 299] width 21 height 21
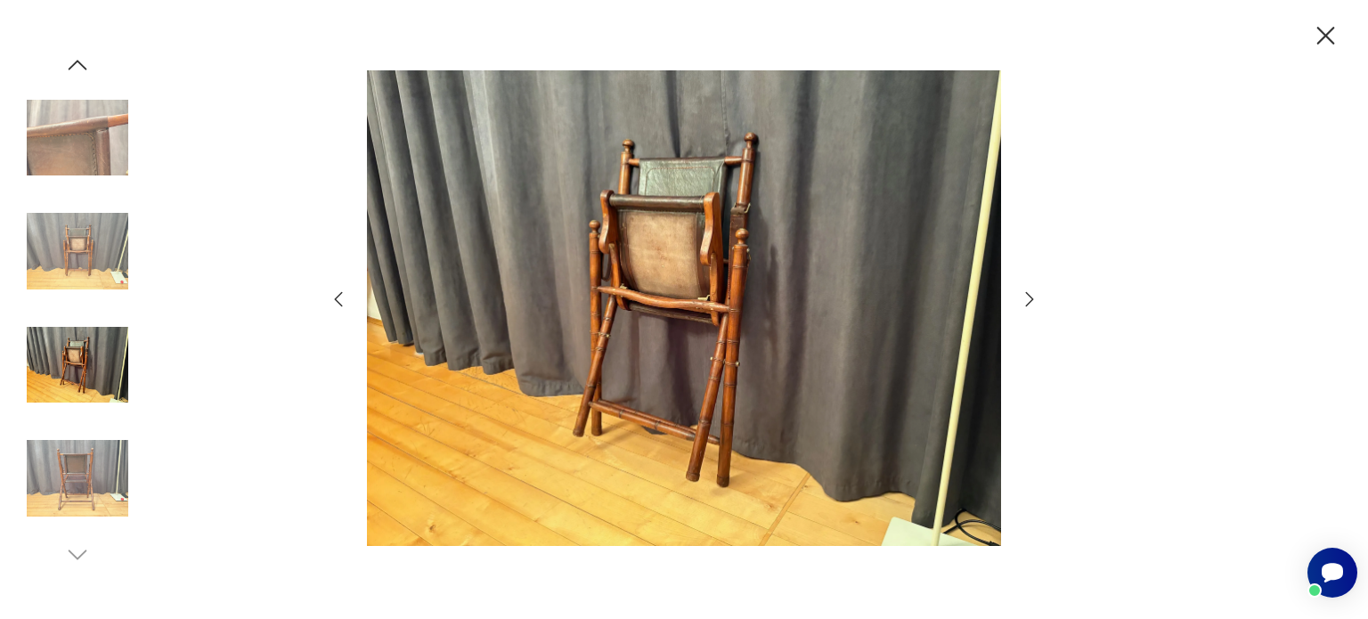
click at [1029, 298] on icon "button" at bounding box center [1029, 299] width 21 height 21
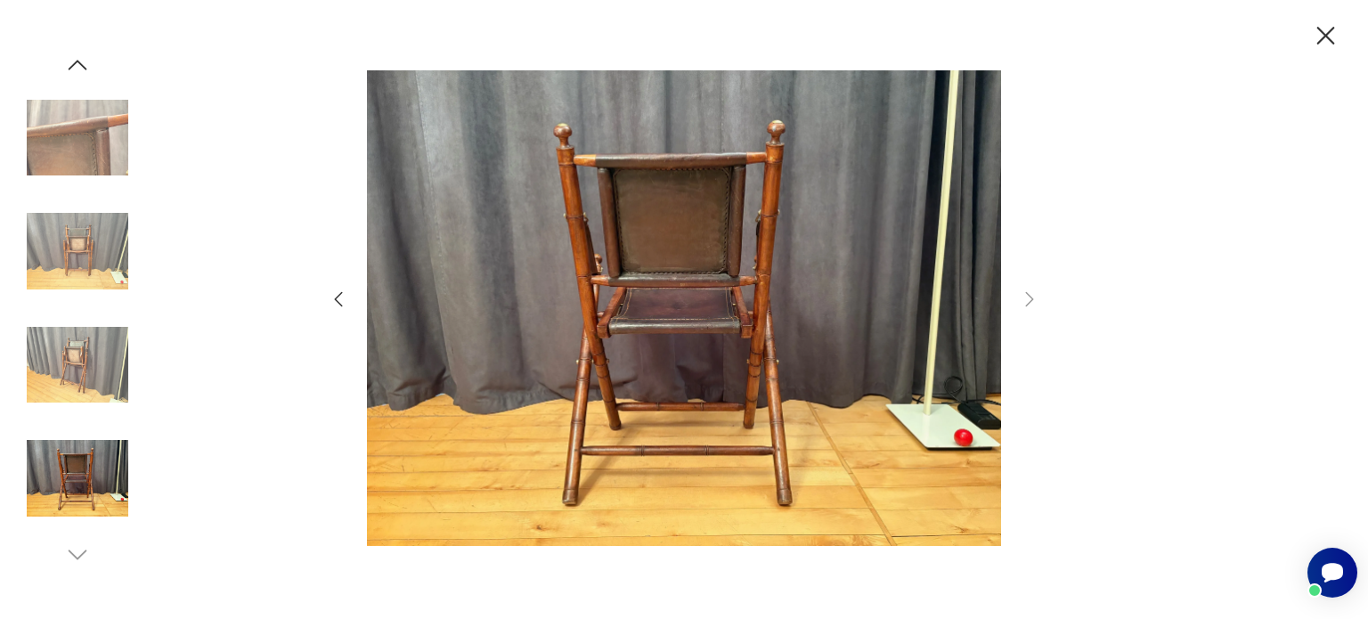
click at [1329, 35] on icon "button" at bounding box center [1325, 35] width 31 height 31
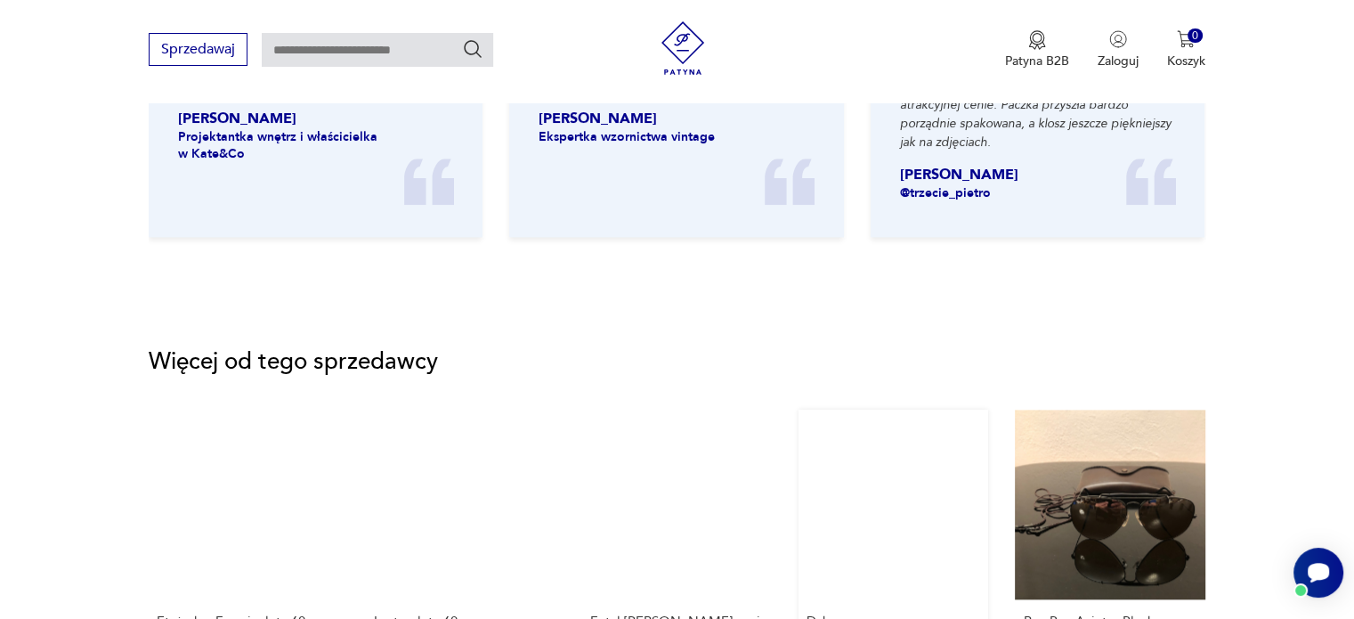
scroll to position [2315, 0]
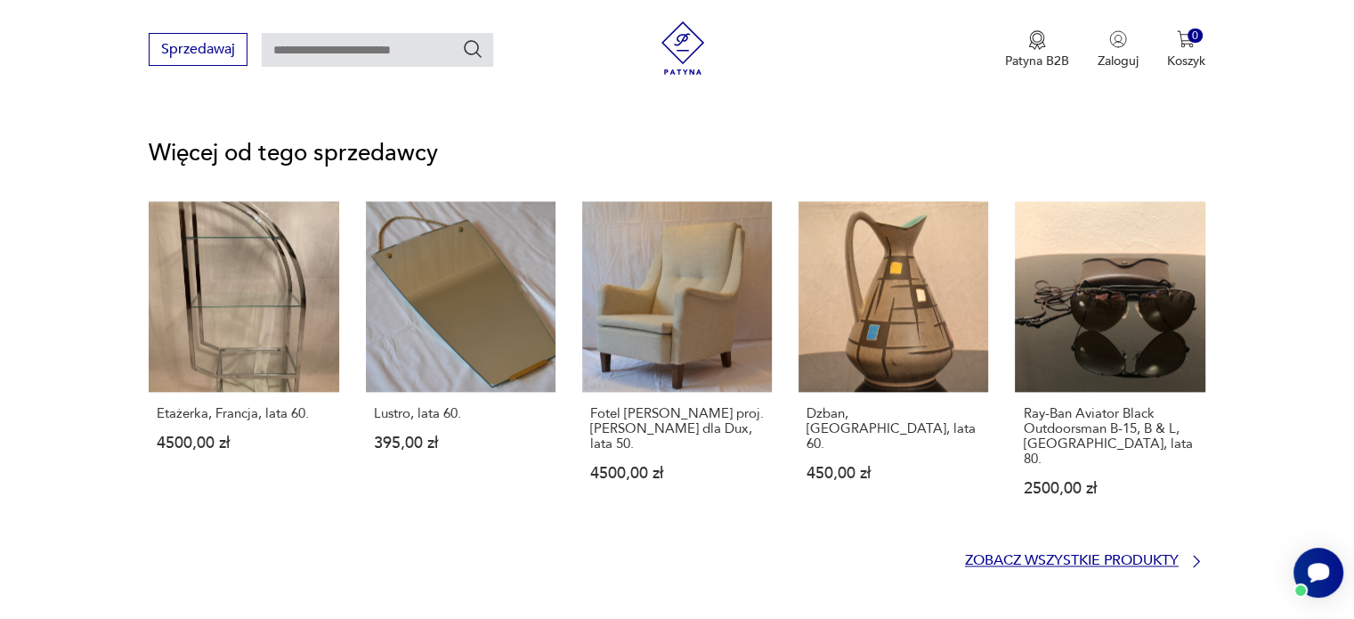
click at [1036, 555] on p "Zobacz wszystkie produkty" at bounding box center [1072, 561] width 214 height 12
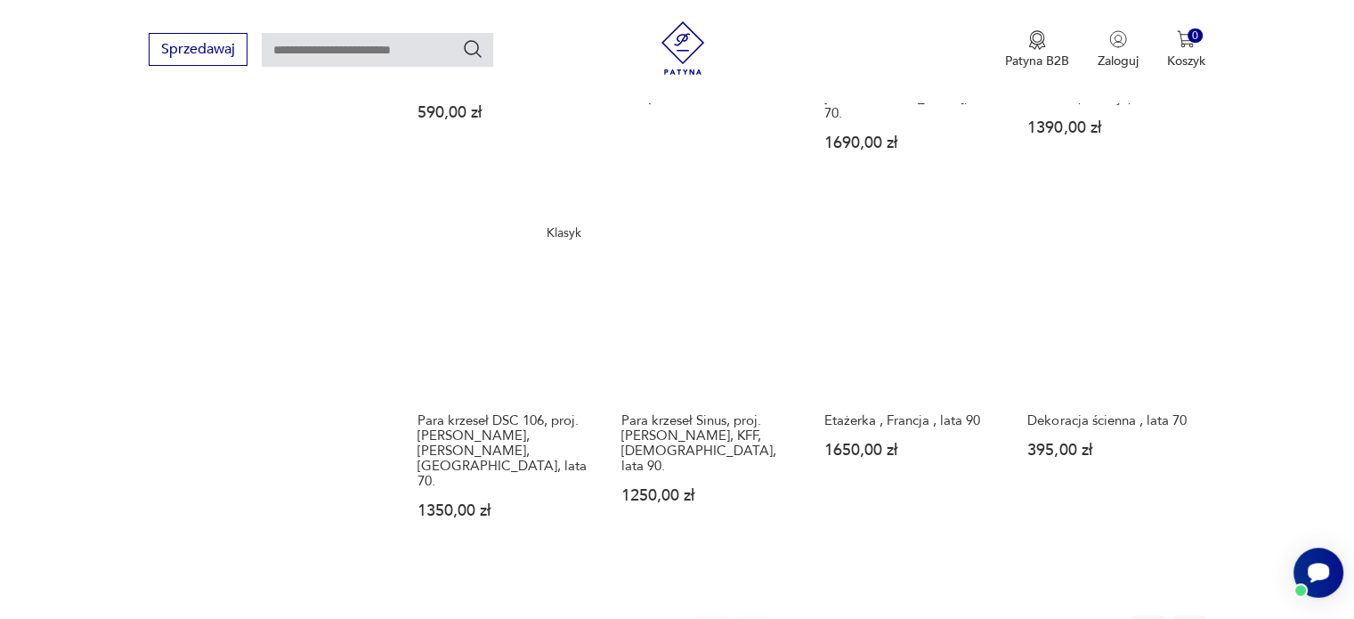
scroll to position [1703, 0]
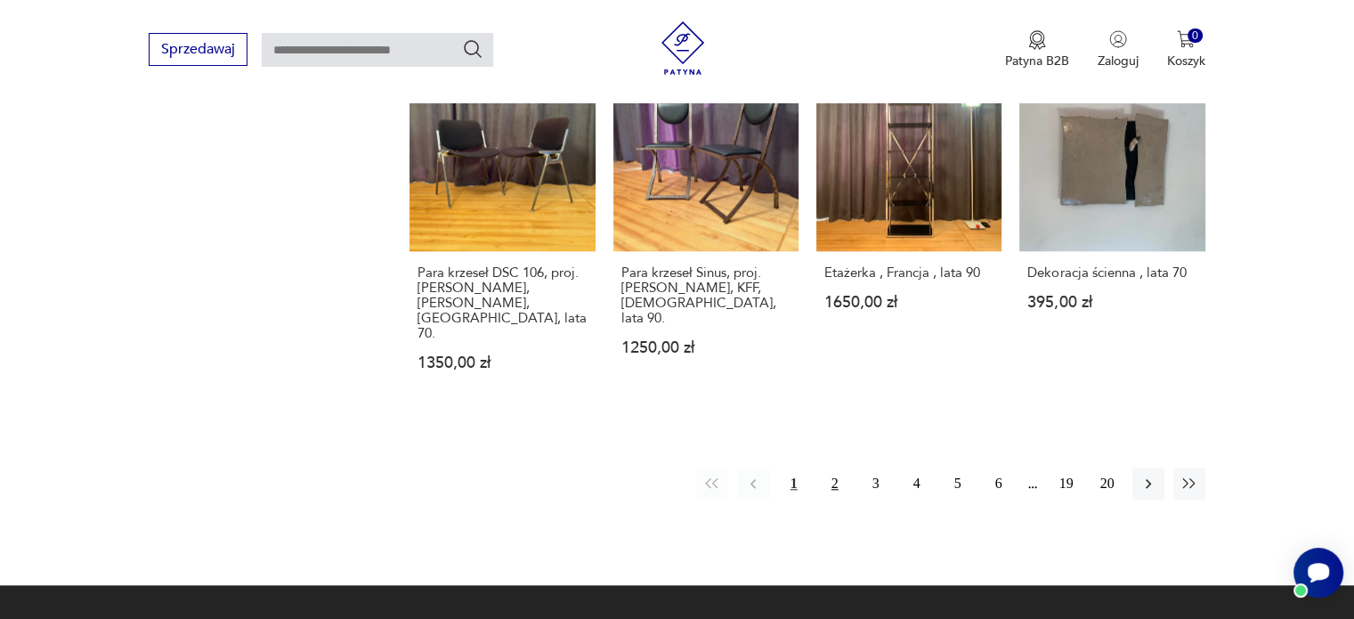
click at [823, 467] on button "2" at bounding box center [835, 483] width 32 height 32
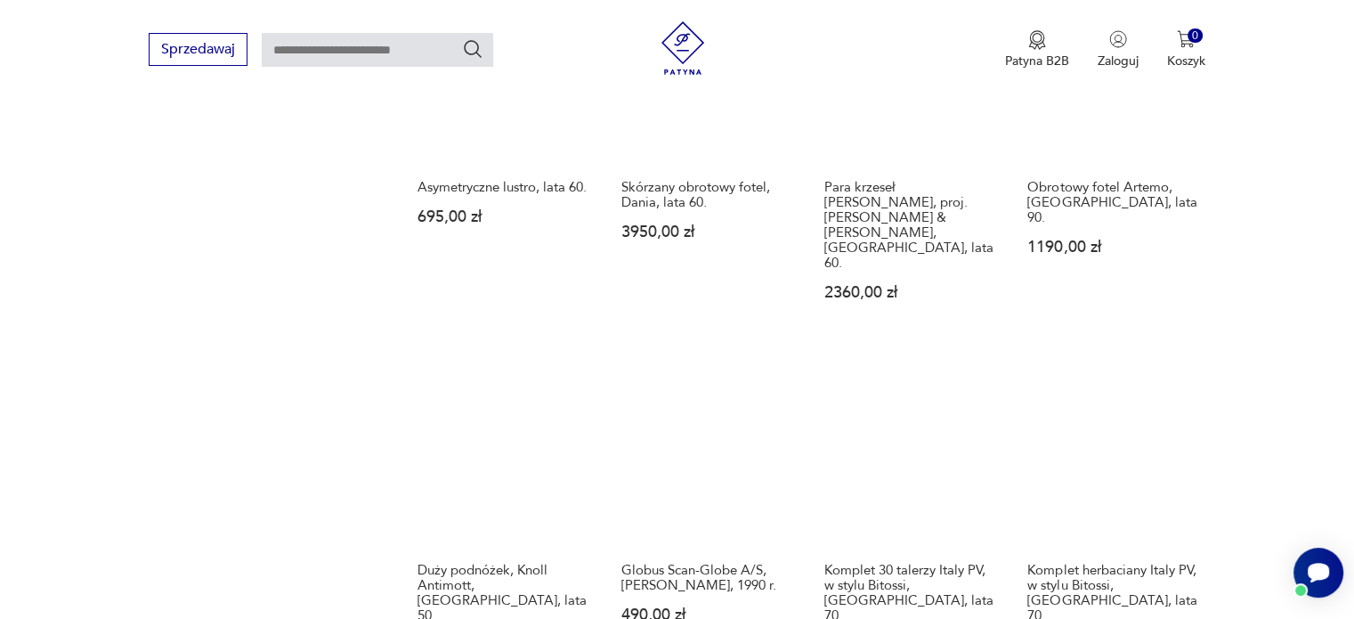
scroll to position [1613, 0]
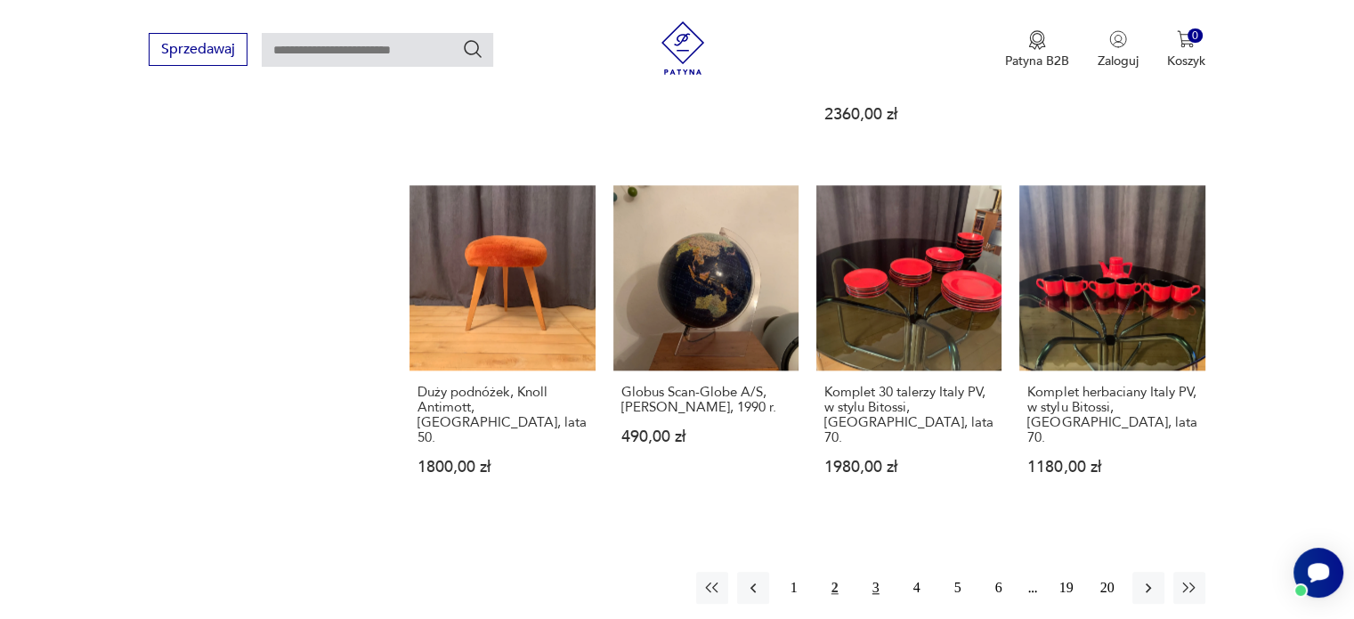
click at [874, 572] on button "3" at bounding box center [876, 588] width 32 height 32
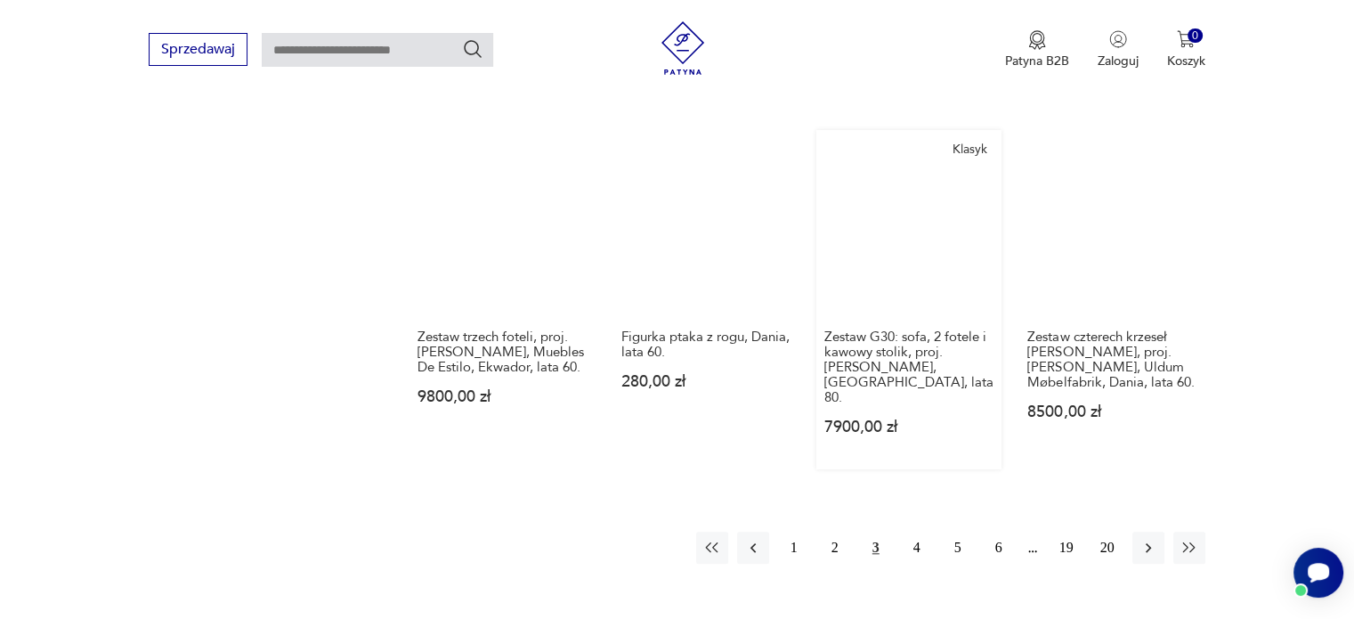
scroll to position [1792, 0]
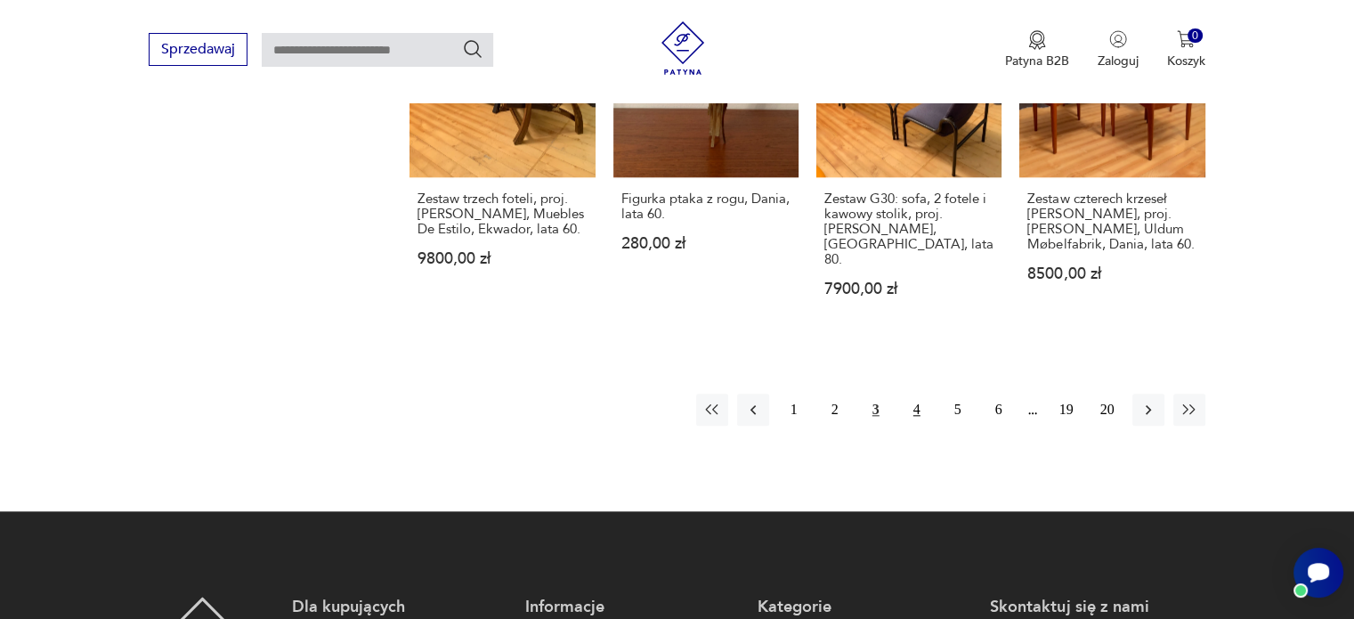
click at [913, 394] on button "4" at bounding box center [917, 410] width 32 height 32
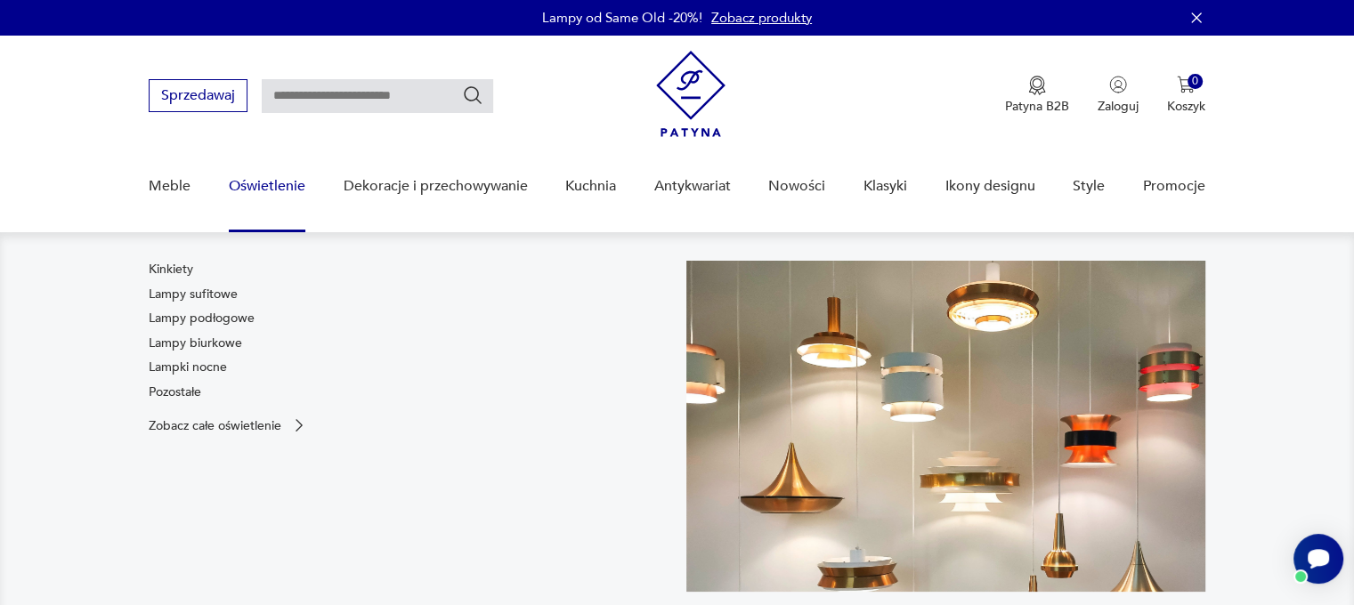
click at [263, 185] on link "Oświetlenie" at bounding box center [267, 186] width 77 height 69
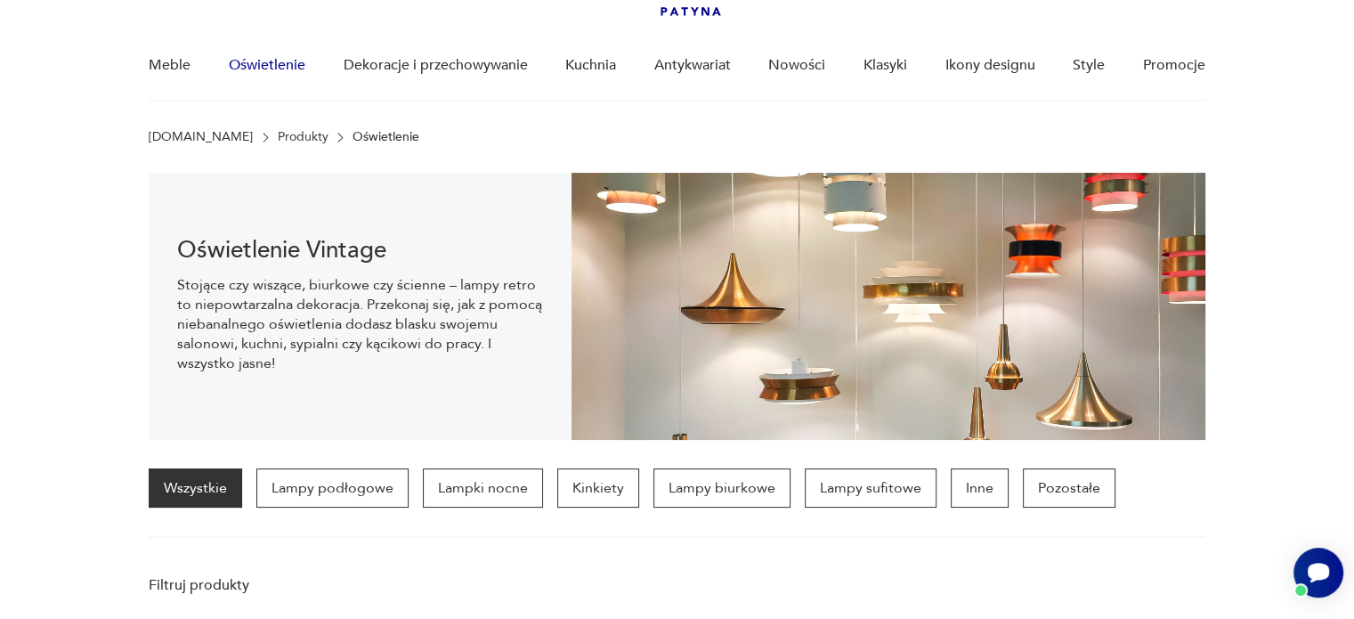
scroll to position [124, 0]
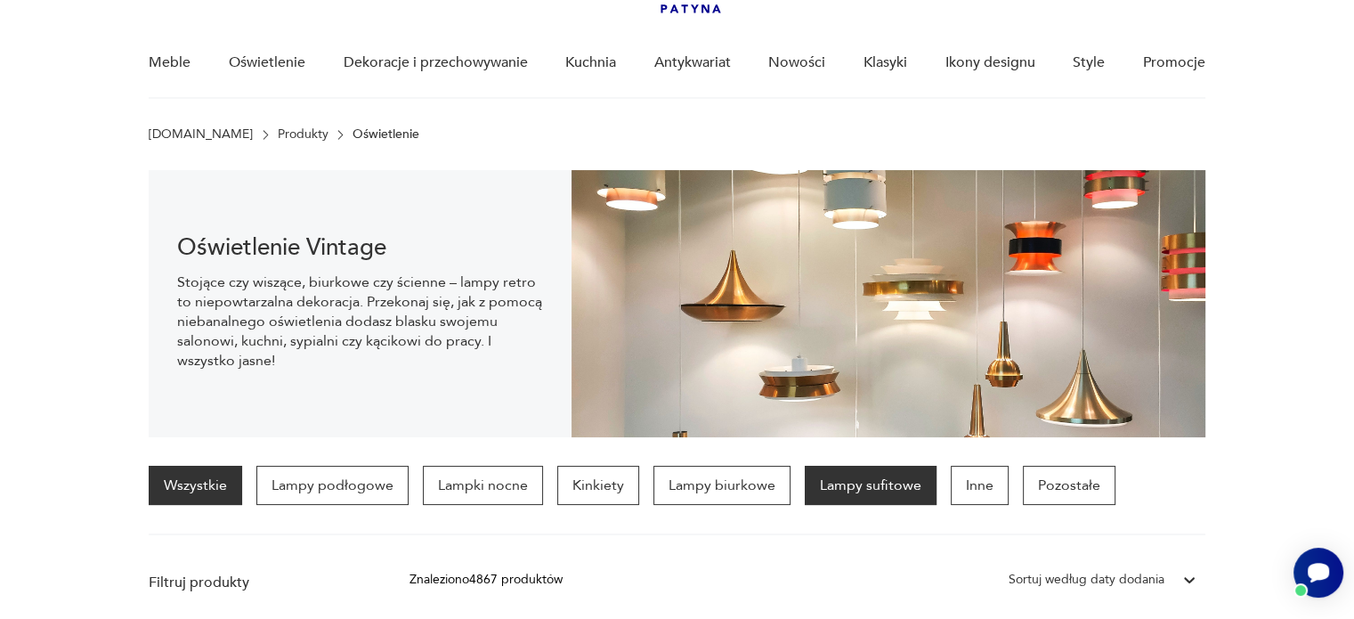
click at [877, 482] on p "Lampy sufitowe" at bounding box center [871, 485] width 132 height 39
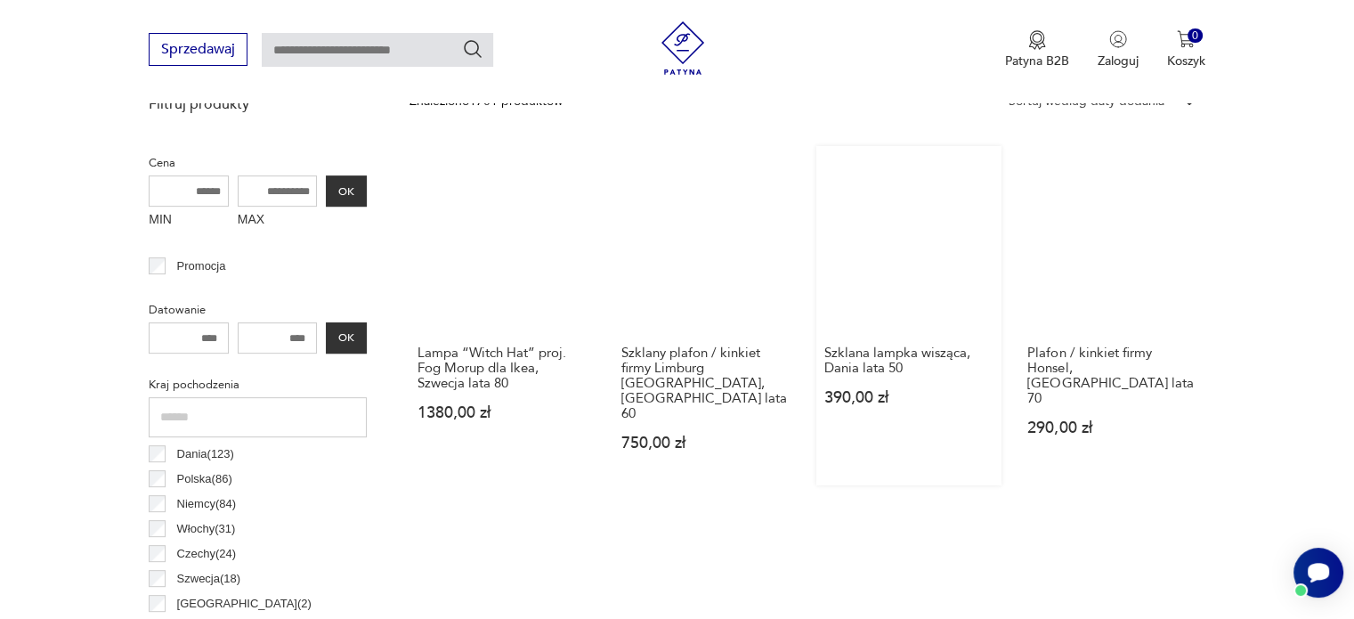
scroll to position [419, 0]
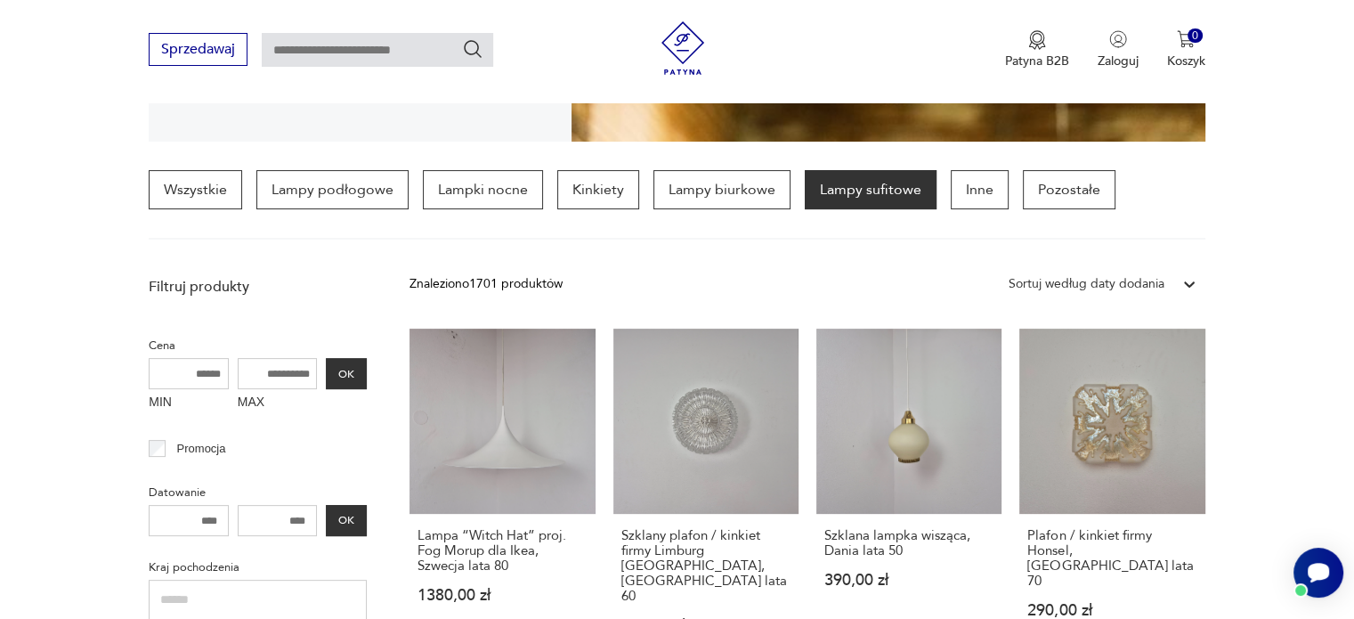
drag, startPoint x: 1206, startPoint y: 283, endPoint x: 1192, endPoint y: 281, distance: 13.5
click at [1192, 281] on icon at bounding box center [1189, 284] width 11 height 6
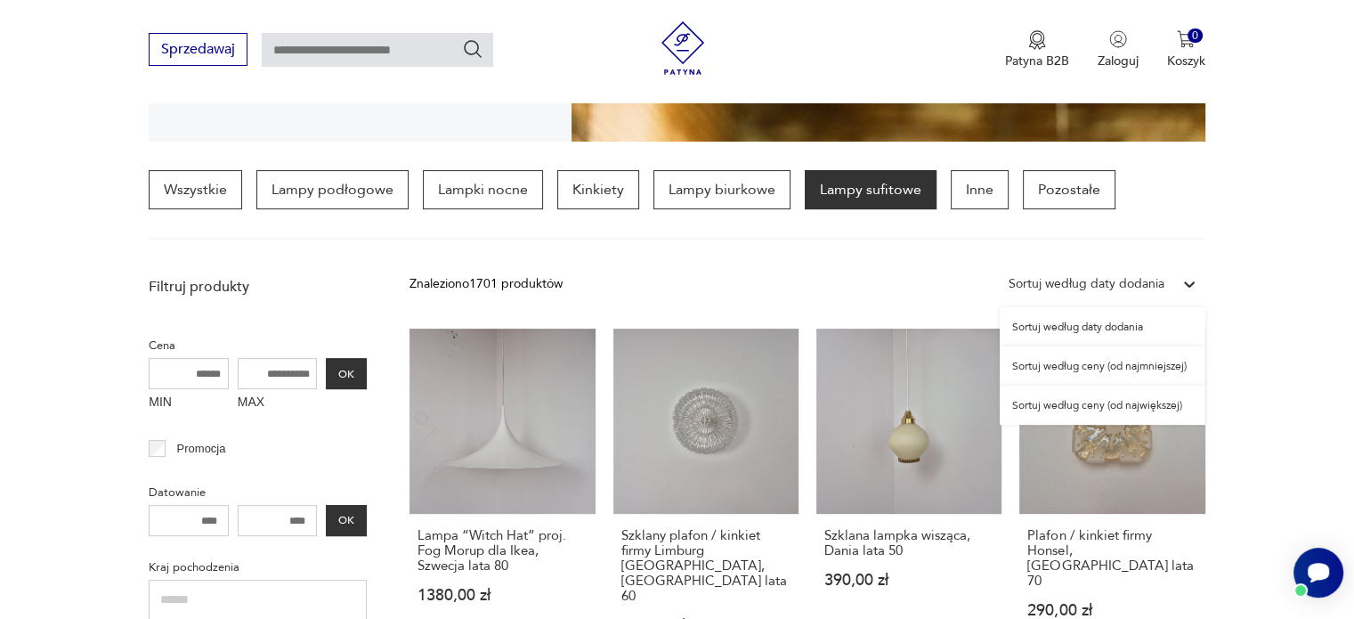
click at [1143, 405] on div "Sortuj według ceny (od największej)" at bounding box center [1103, 405] width 206 height 39
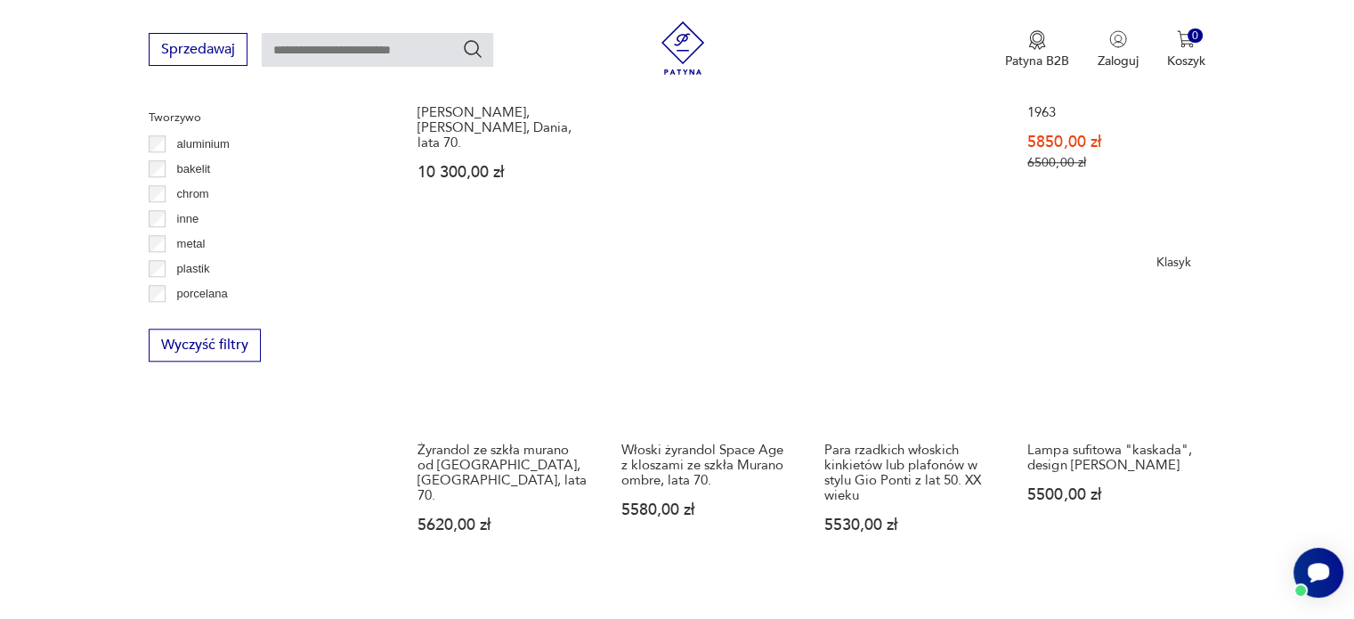
scroll to position [1844, 0]
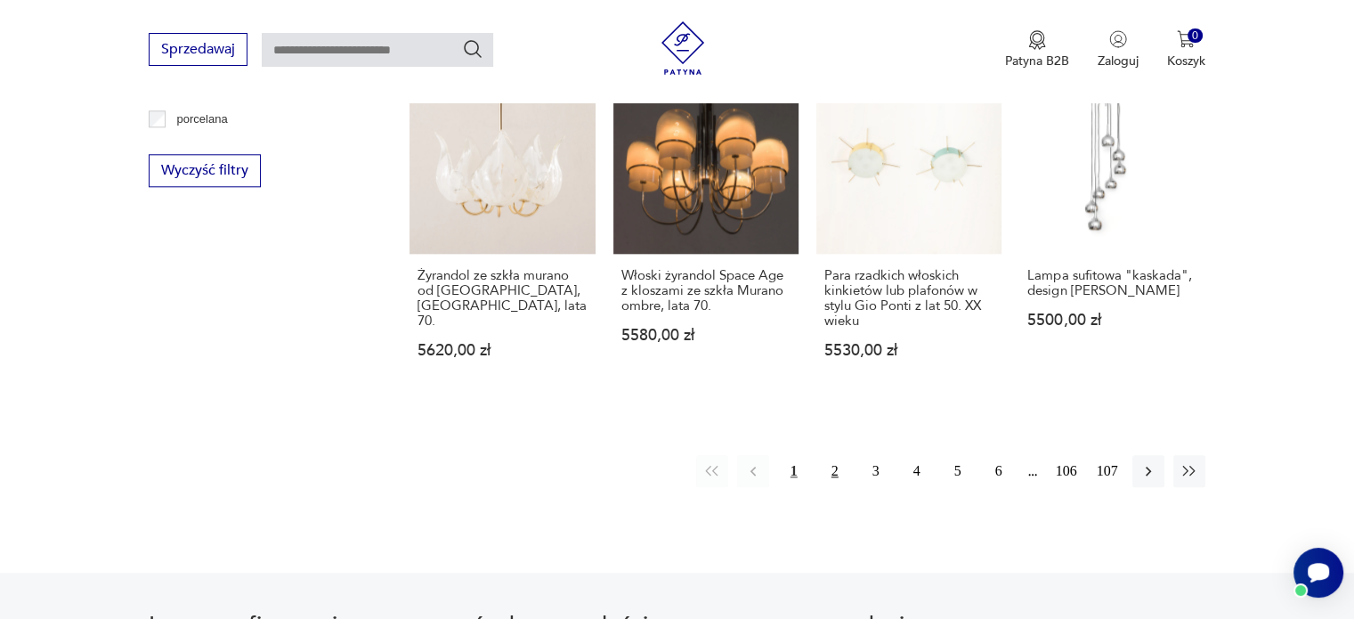
click at [835, 455] on button "2" at bounding box center [835, 471] width 32 height 32
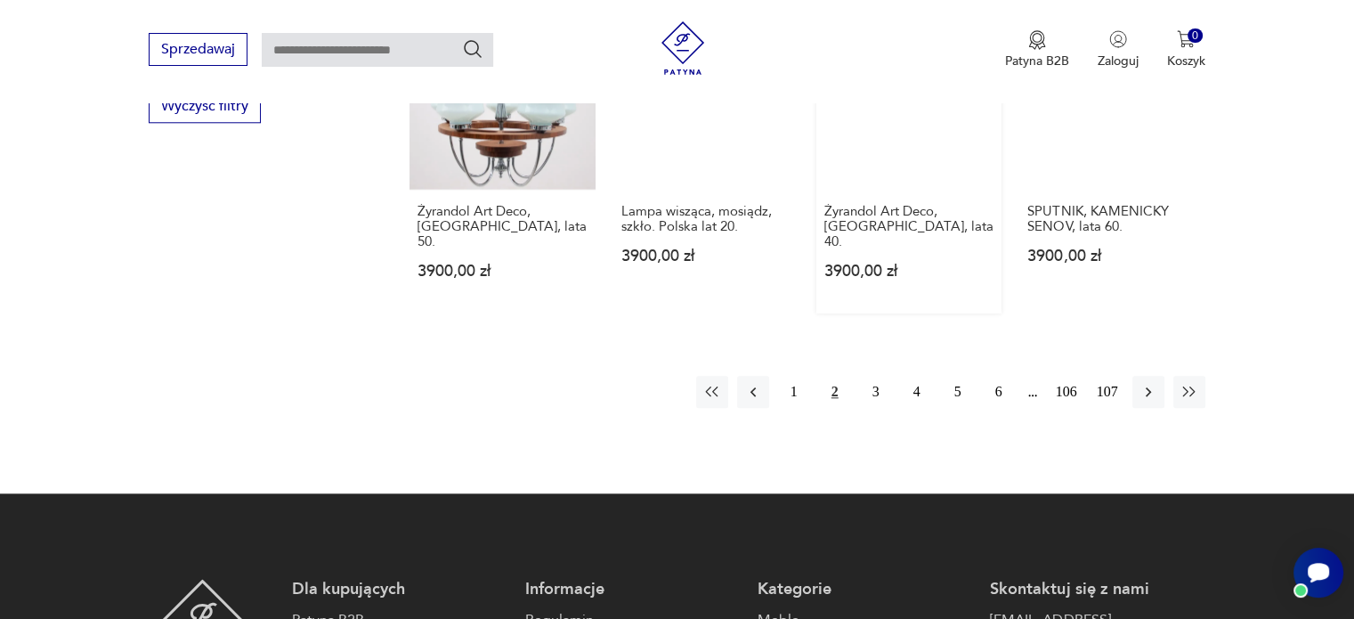
scroll to position [2021, 0]
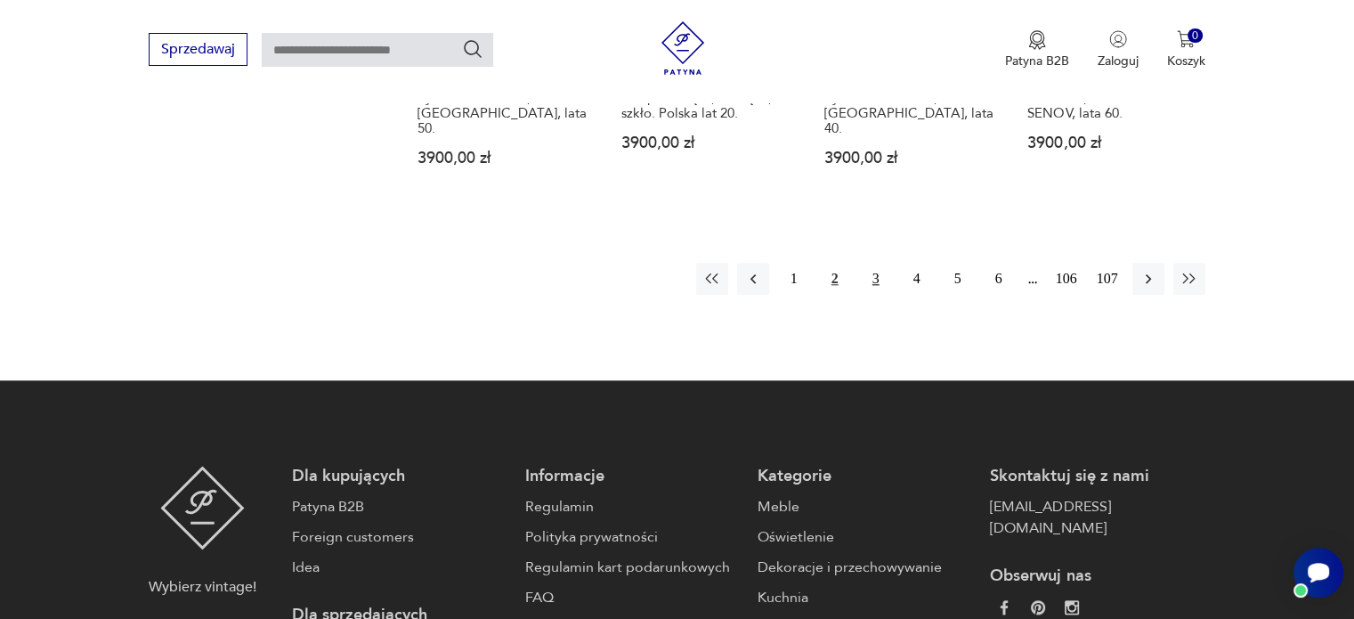
click at [874, 263] on button "3" at bounding box center [876, 279] width 32 height 32
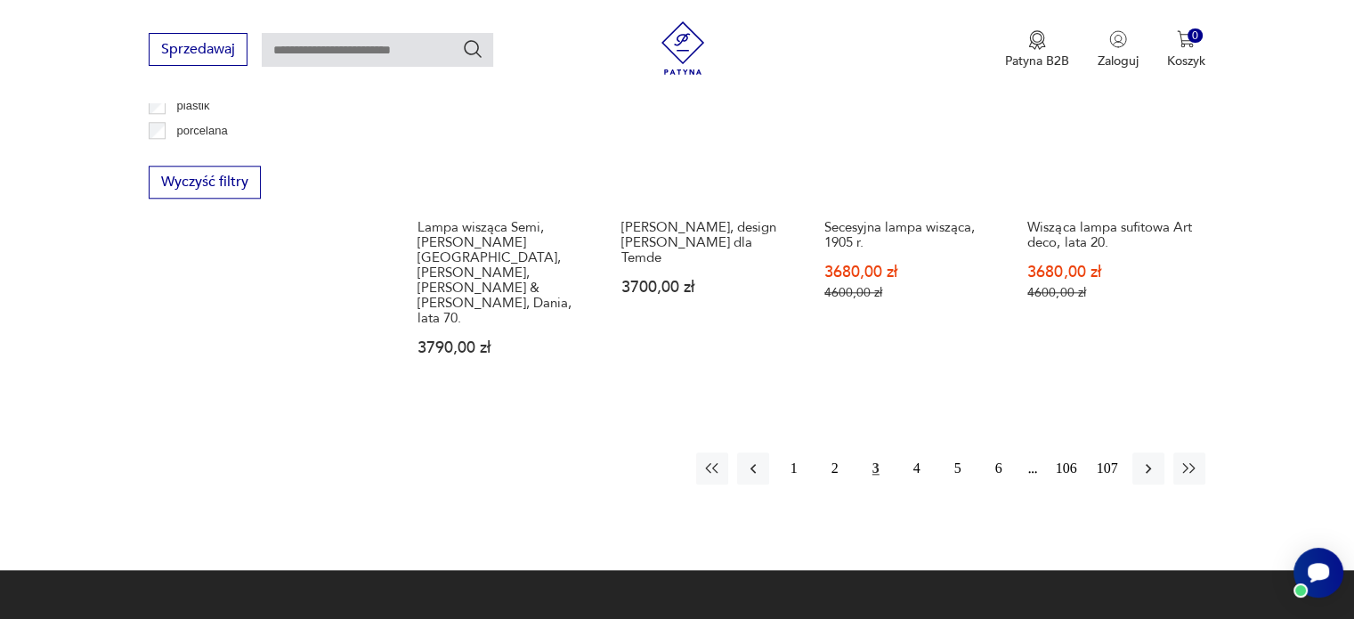
scroll to position [1843, 0]
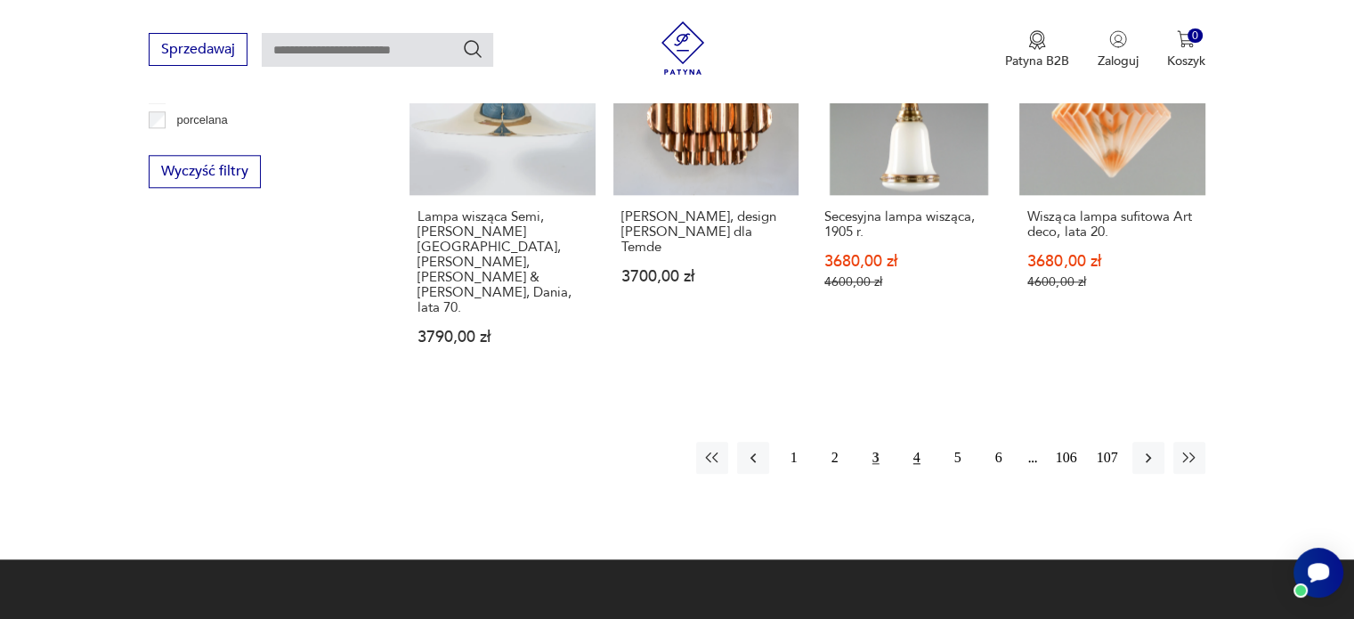
click at [918, 442] on button "4" at bounding box center [917, 458] width 32 height 32
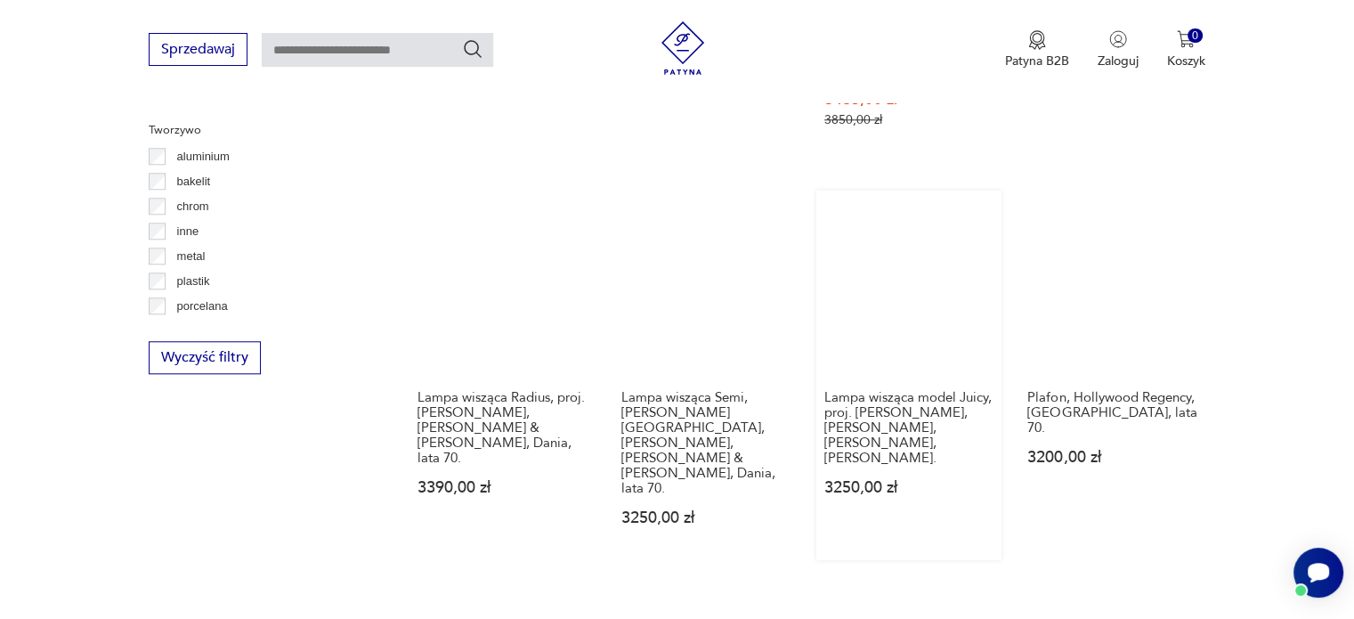
scroll to position [1754, 0]
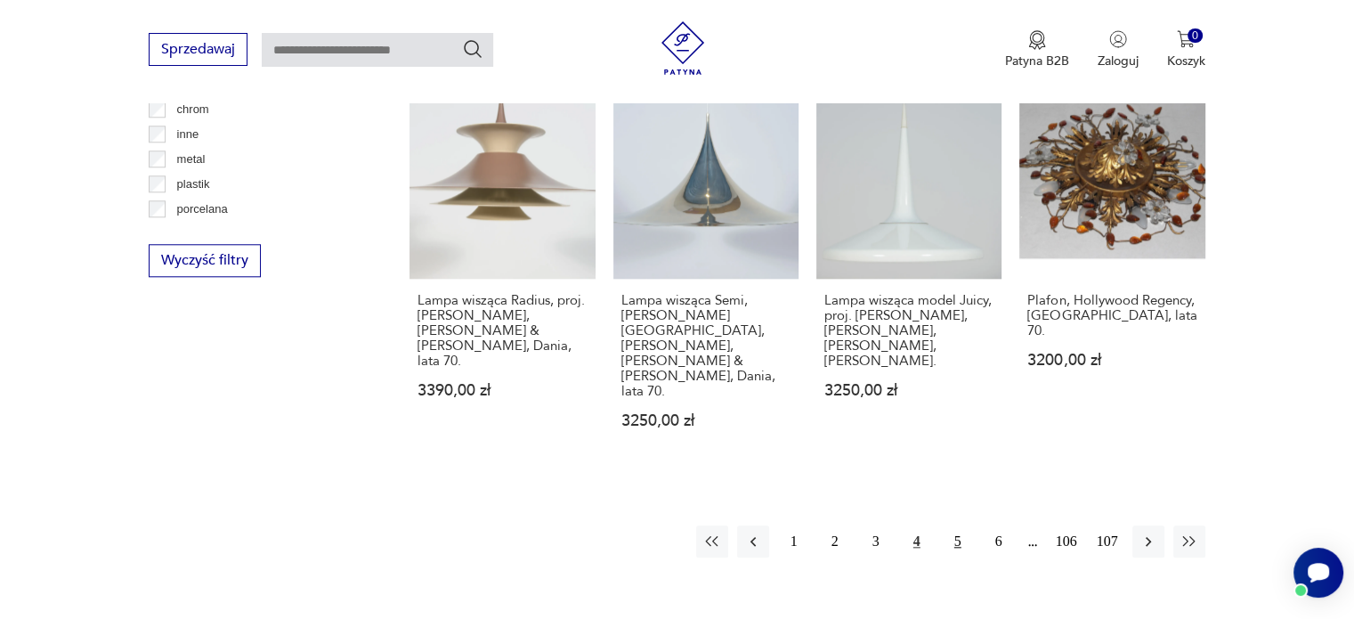
click at [957, 525] on button "5" at bounding box center [958, 541] width 32 height 32
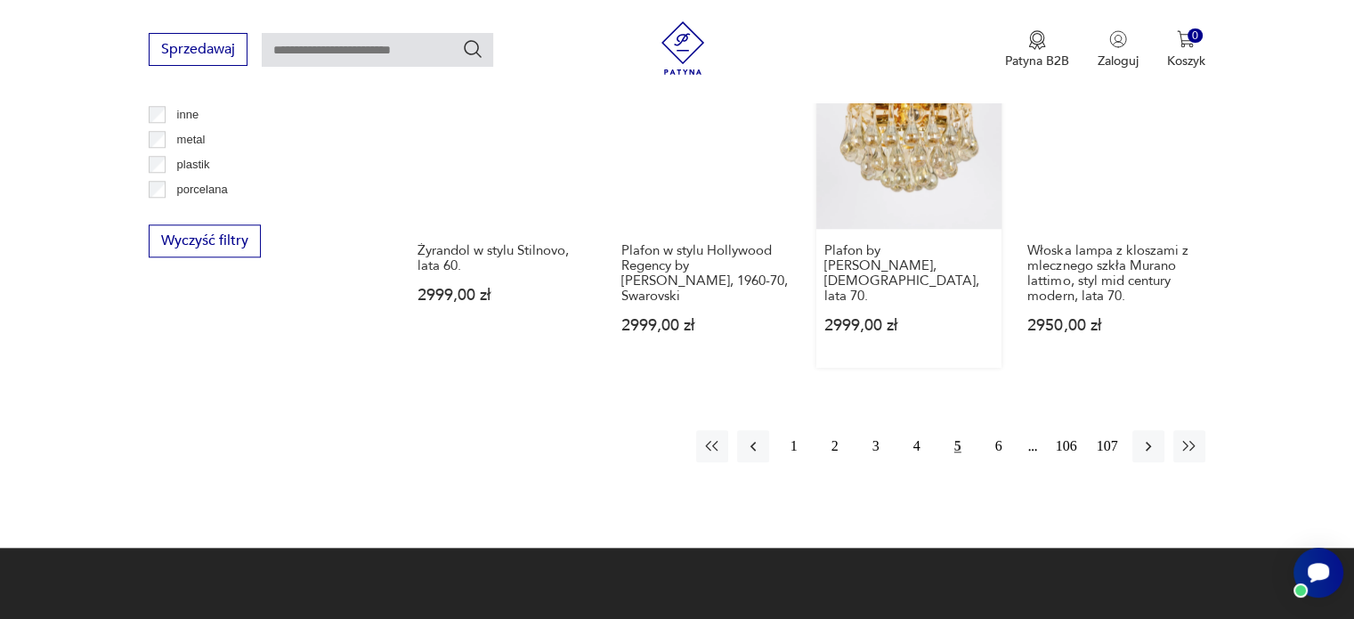
scroll to position [1844, 0]
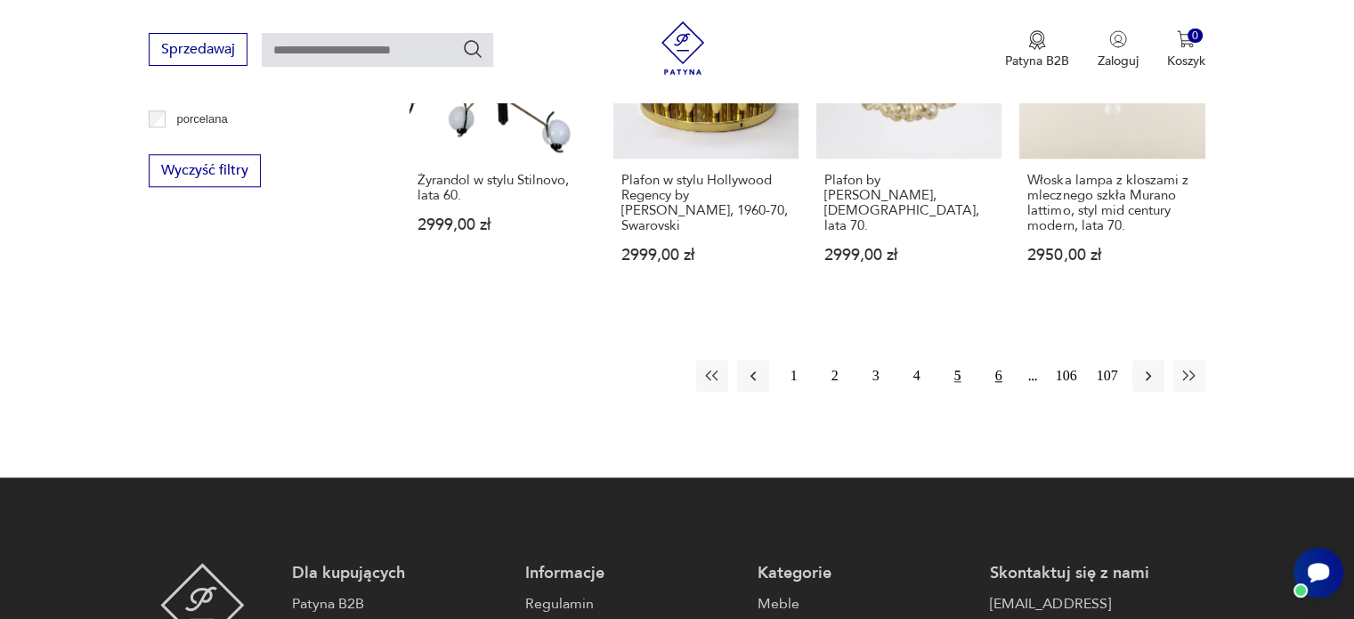
click at [999, 370] on button "6" at bounding box center [999, 376] width 32 height 32
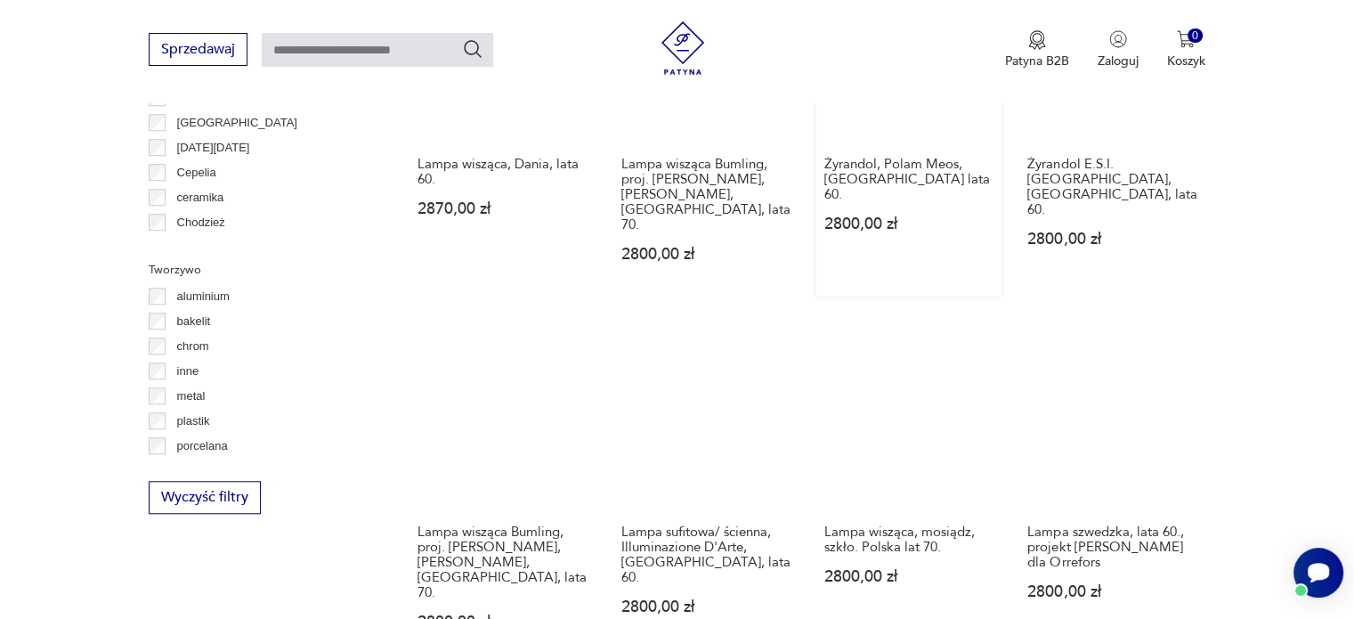
scroll to position [1665, 0]
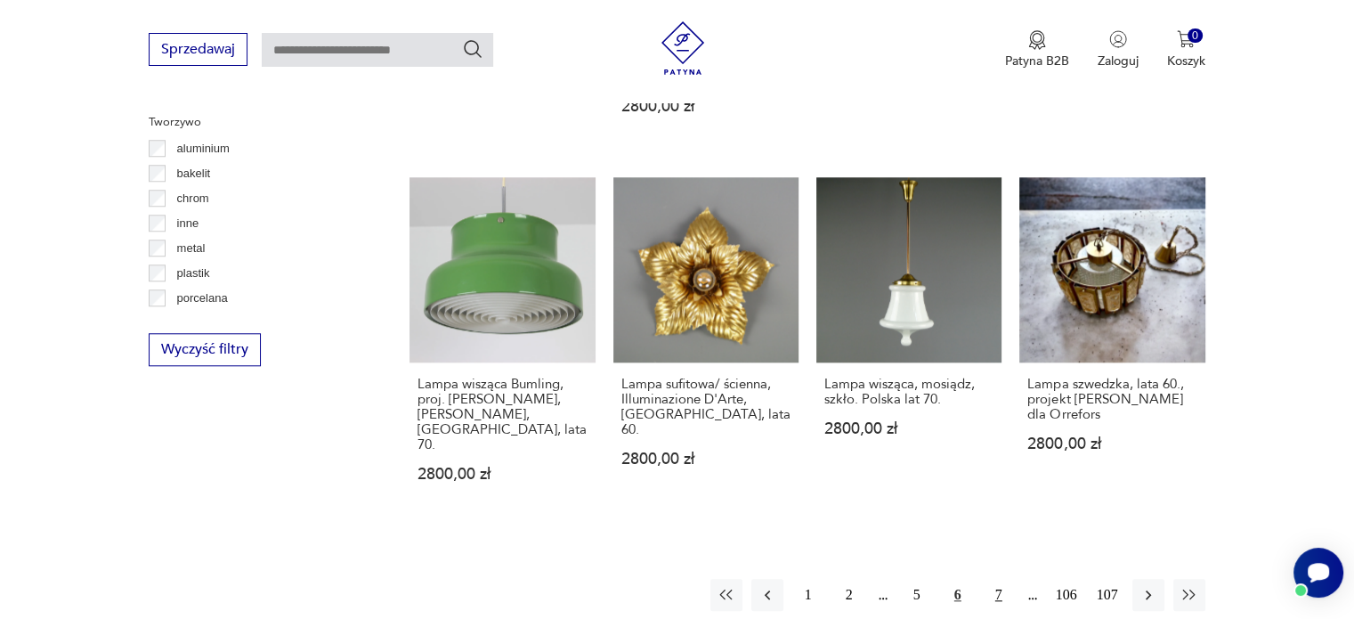
click at [1001, 579] on button "7" at bounding box center [999, 595] width 32 height 32
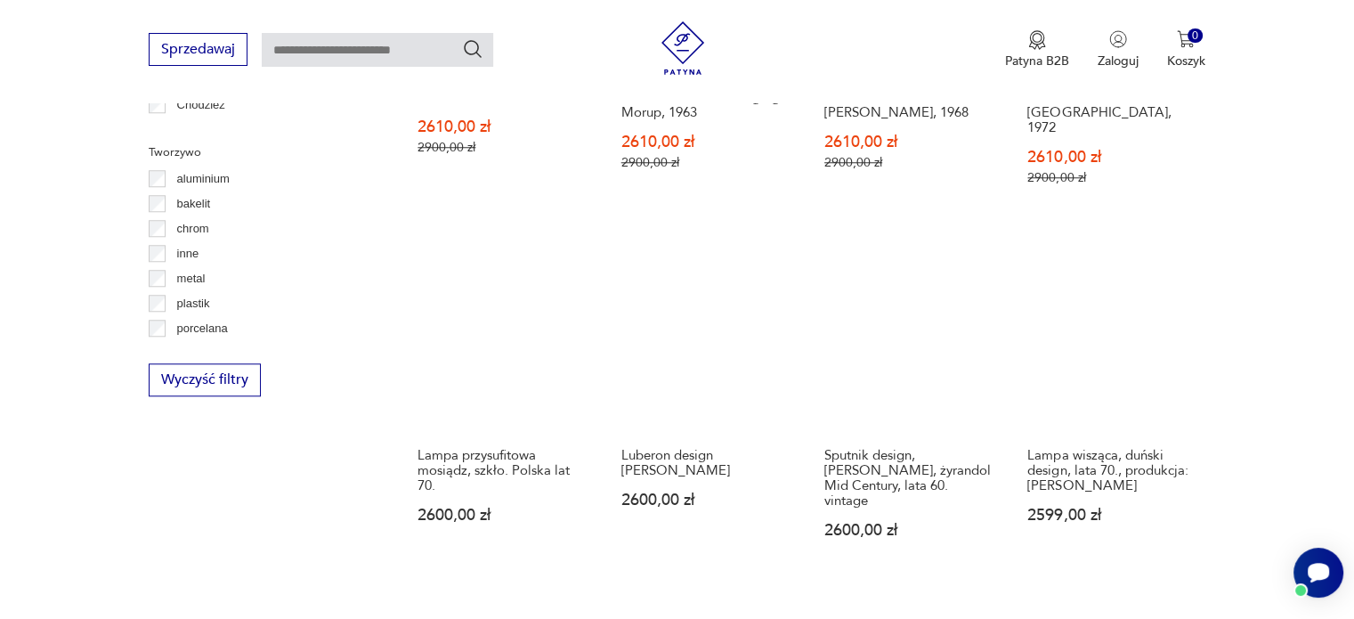
scroll to position [1666, 0]
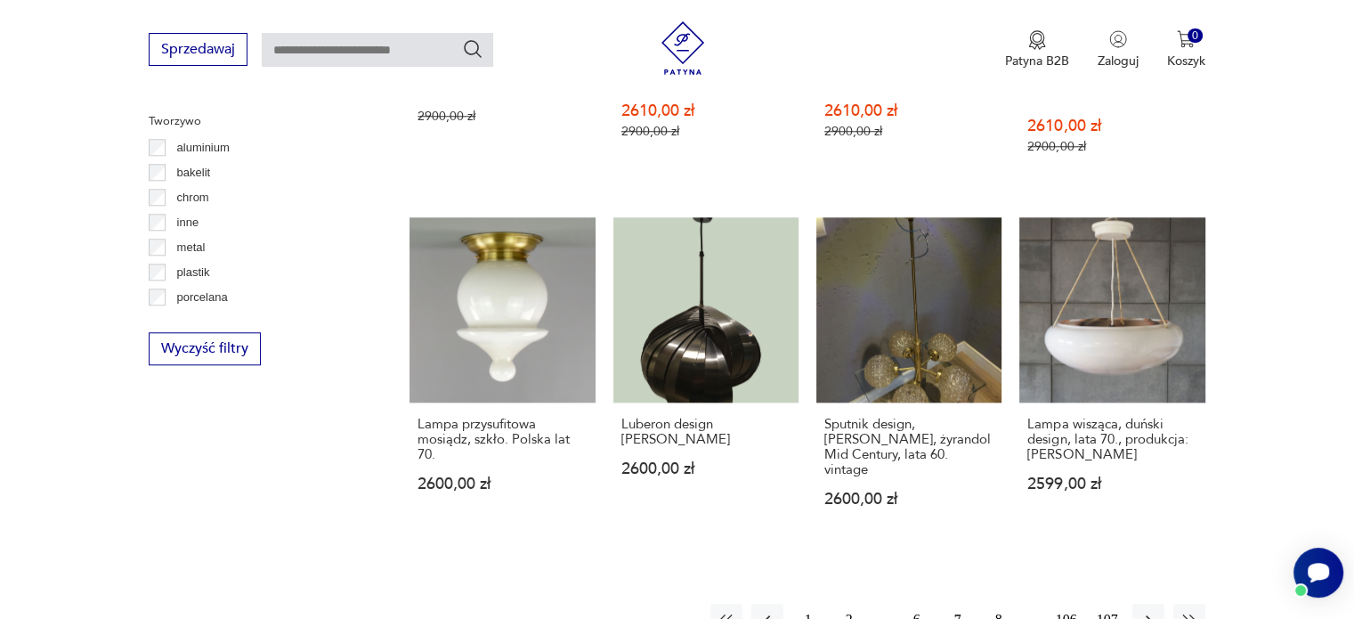
click at [1000, 604] on button "8" at bounding box center [999, 620] width 32 height 32
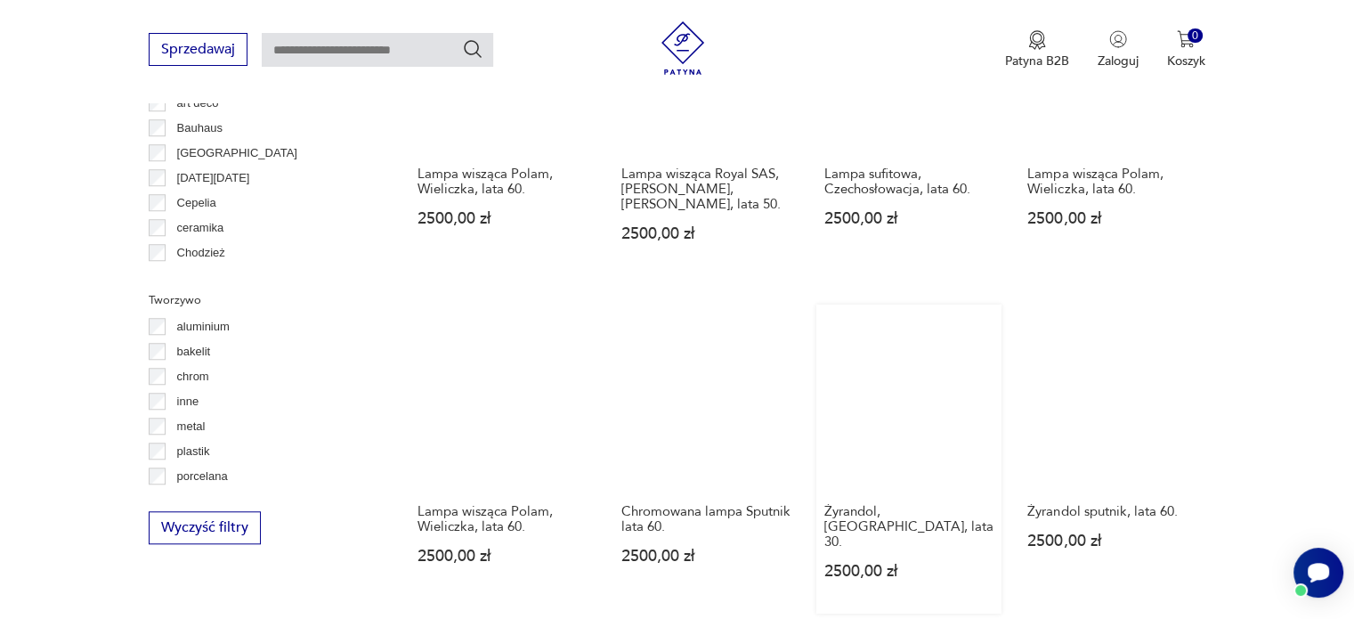
scroll to position [1665, 0]
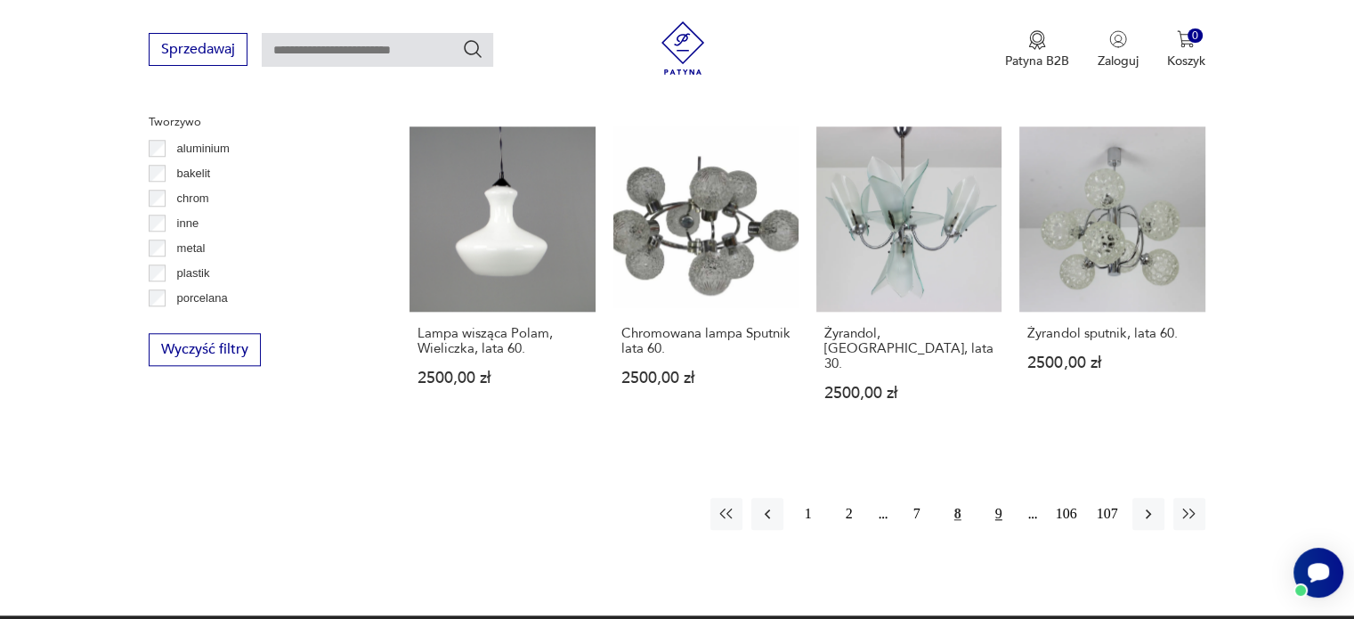
click at [1005, 498] on button "9" at bounding box center [999, 514] width 32 height 32
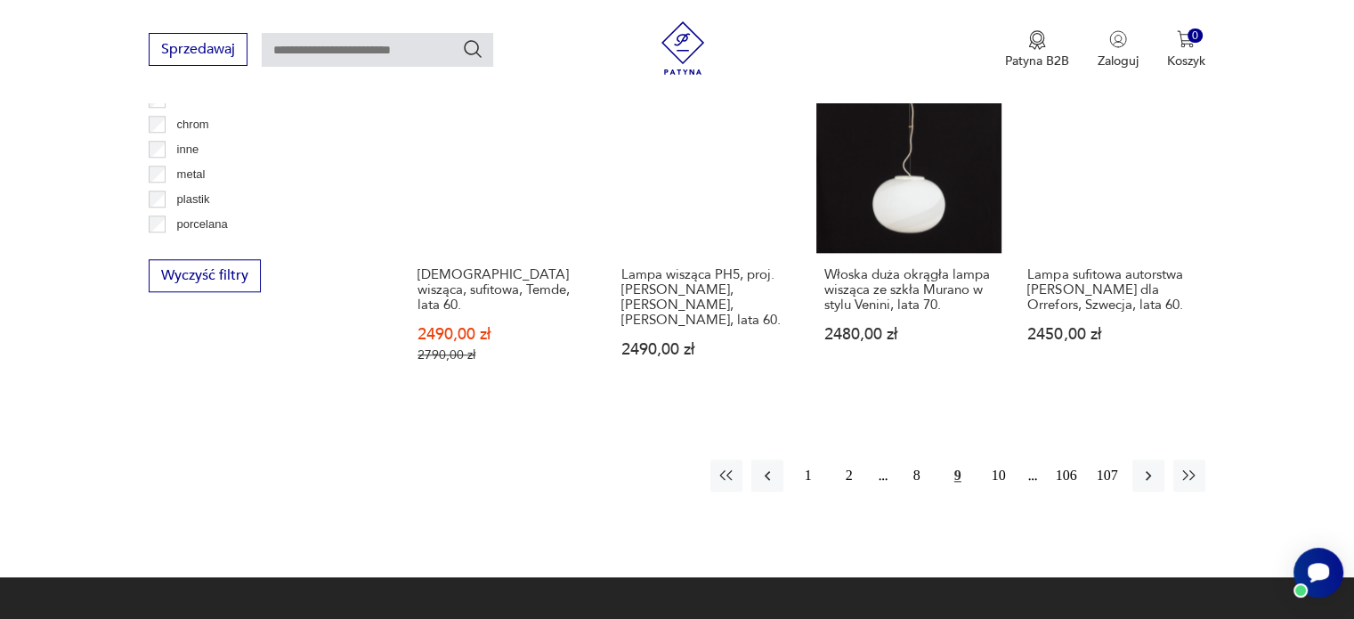
scroll to position [1844, 0]
